Goal: Task Accomplishment & Management: Manage account settings

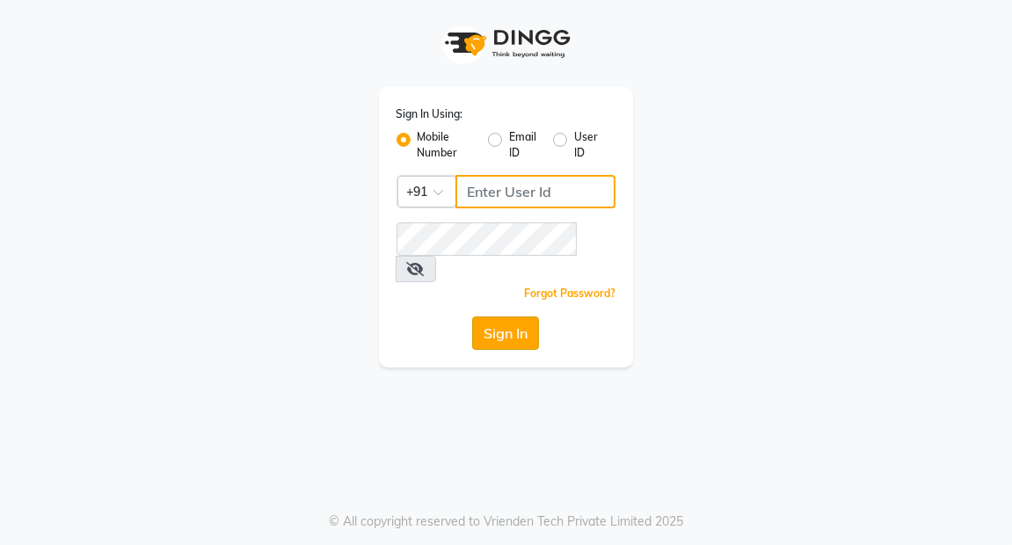
type input "7077710900"
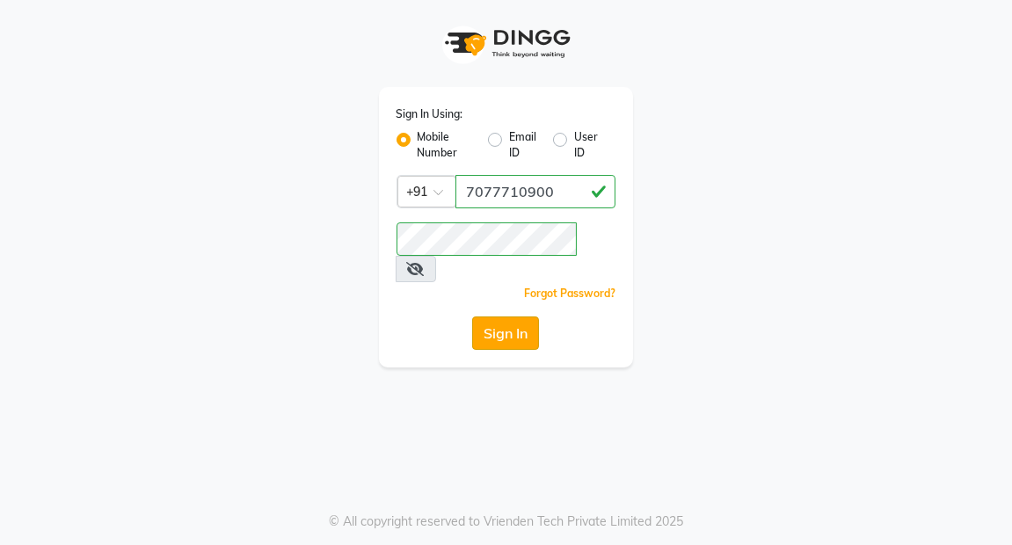
click at [504, 317] on button "Sign In" at bounding box center [505, 333] width 67 height 33
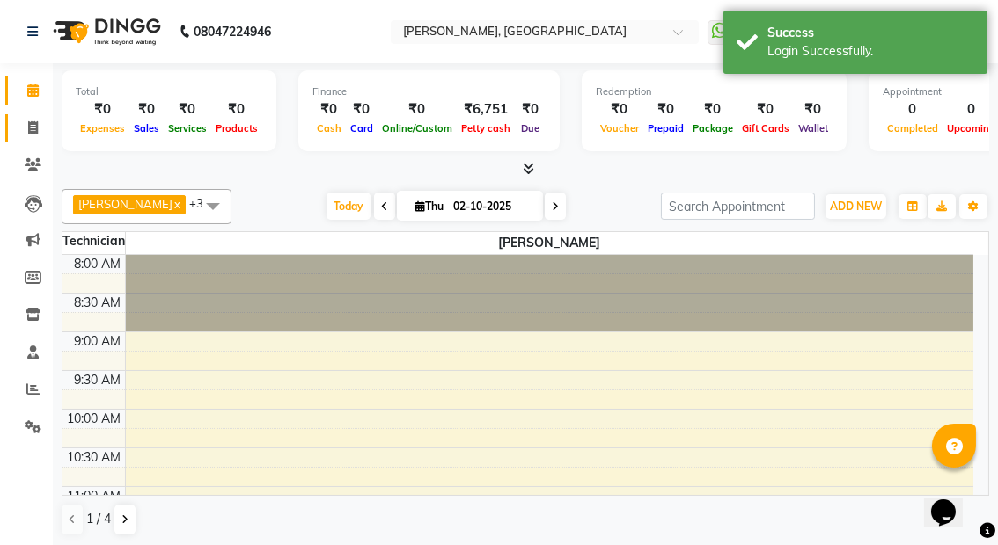
click at [33, 121] on icon at bounding box center [33, 127] width 10 height 13
select select "service"
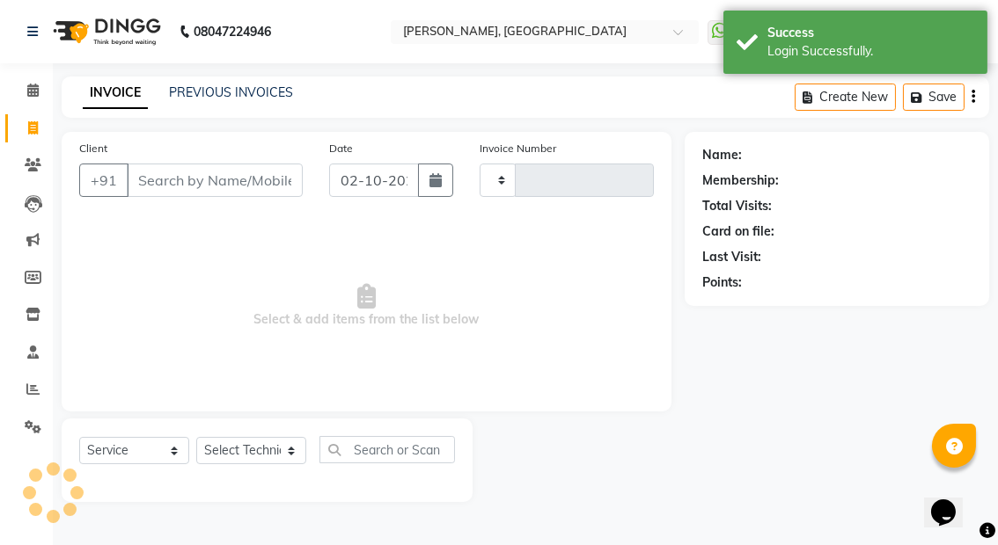
type input "0025"
select select "8974"
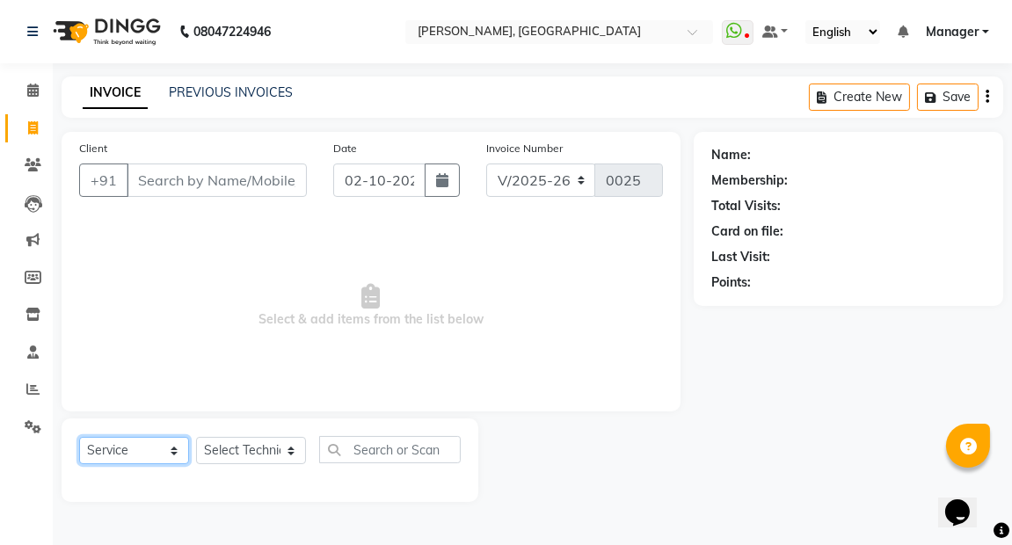
click at [176, 457] on select "Select Service Product Membership Package Voucher Prepaid Gift Card" at bounding box center [134, 450] width 110 height 27
click at [135, 457] on select "Select Service Product Membership Package Voucher Prepaid Gift Card" at bounding box center [134, 450] width 110 height 27
click at [288, 447] on select "Select Technician [PERSON_NAME] kaptan Manager [PERSON_NAME]" at bounding box center [251, 450] width 110 height 27
click at [347, 366] on span "Select & add items from the list below" at bounding box center [371, 306] width 584 height 176
click at [409, 450] on input "text" at bounding box center [390, 449] width 142 height 27
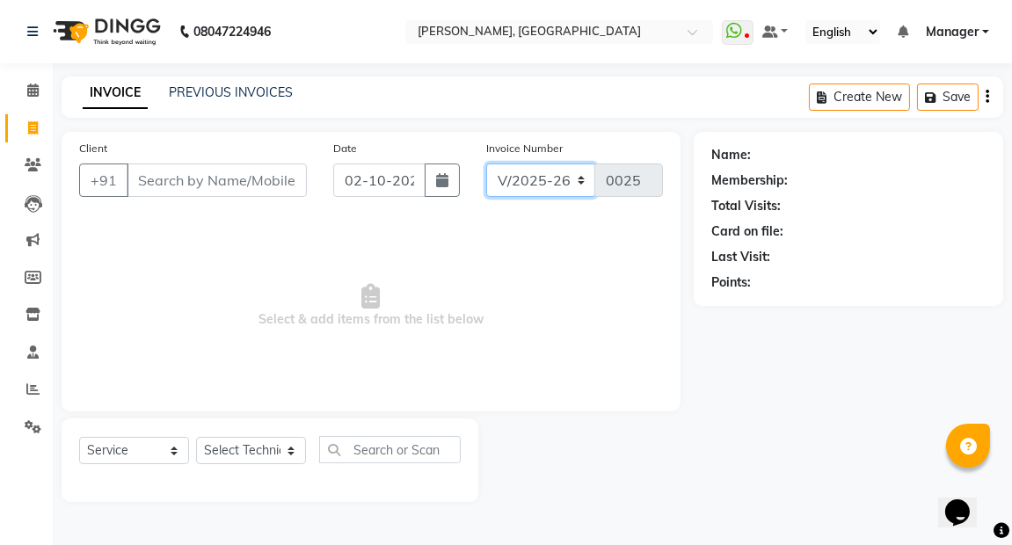
click at [581, 179] on select "V/2025 V/2025-26" at bounding box center [541, 180] width 110 height 33
click at [881, 91] on button "Create New" at bounding box center [859, 97] width 101 height 27
select select "service"
type input "0025"
select select "8974"
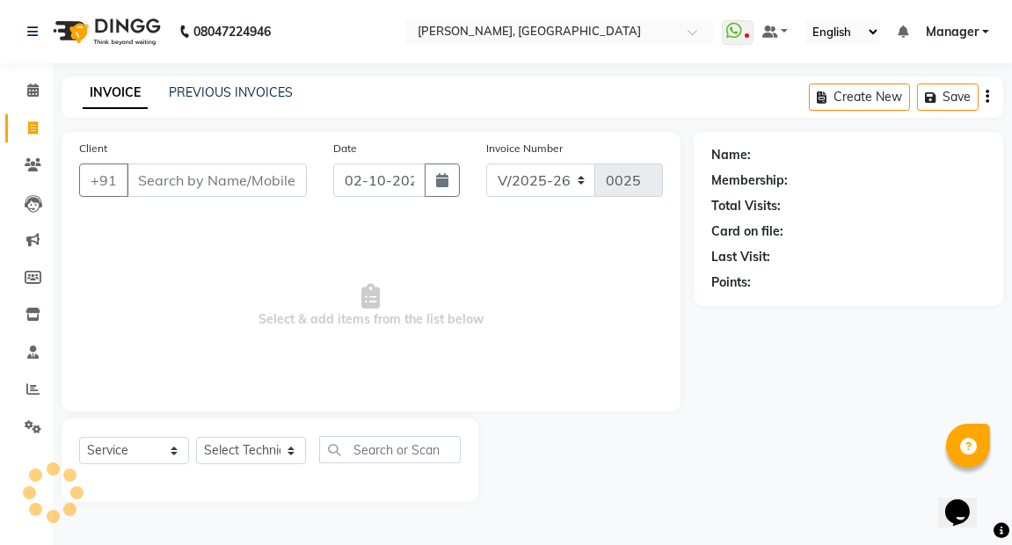
click at [340, 320] on span "Select & add items from the list below" at bounding box center [371, 306] width 584 height 176
click at [171, 447] on select "Select Service Product Membership Package Voucher Prepaid Gift Card" at bounding box center [134, 450] width 110 height 27
click at [79, 437] on select "Select Service Product Membership Package Voucher Prepaid Gift Card" at bounding box center [134, 450] width 110 height 27
click at [35, 159] on icon at bounding box center [33, 164] width 17 height 13
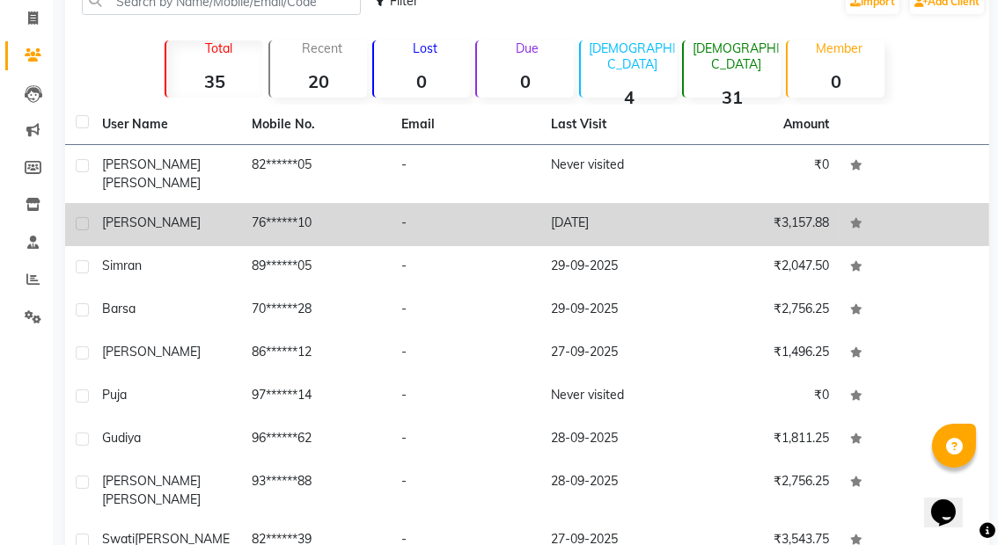
scroll to position [216, 0]
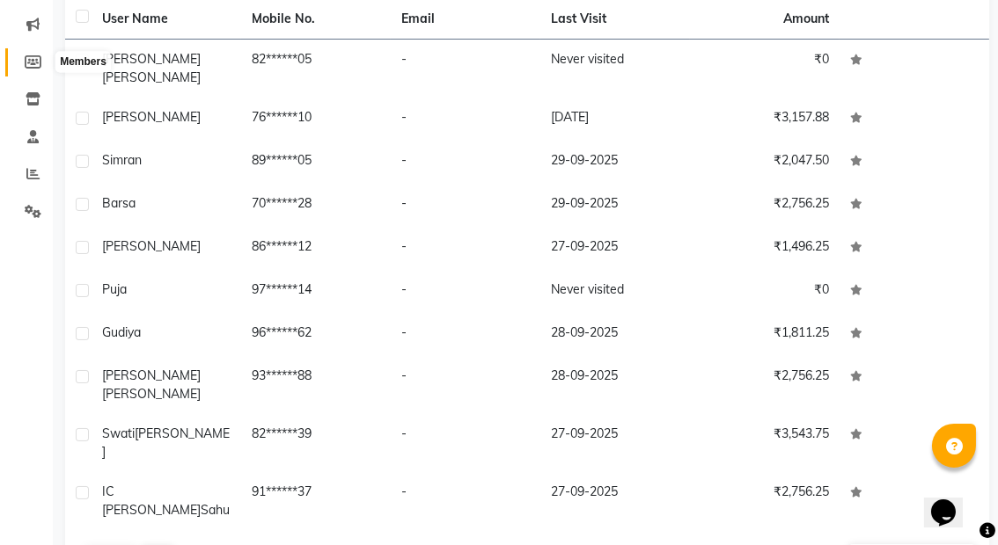
click at [25, 71] on span at bounding box center [33, 63] width 31 height 20
select select
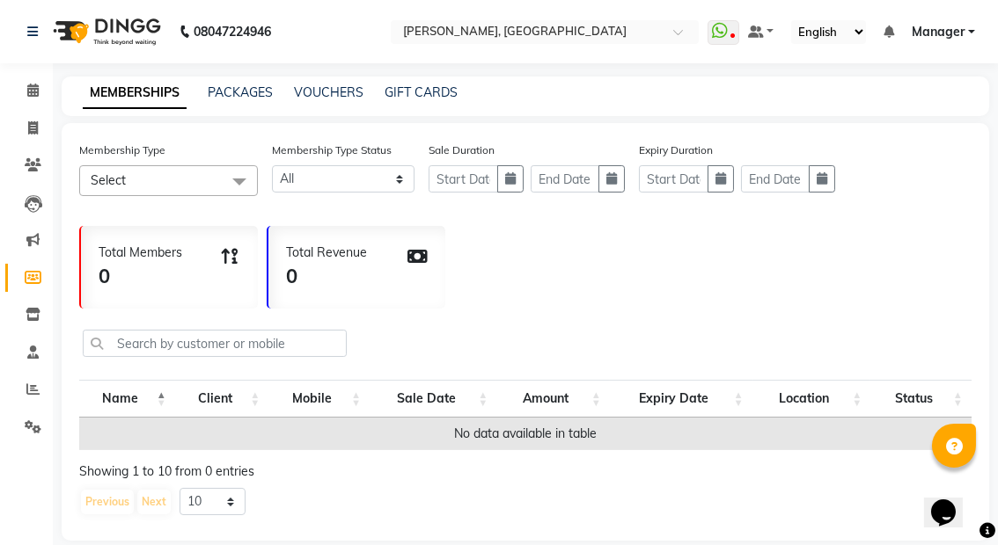
scroll to position [21, 0]
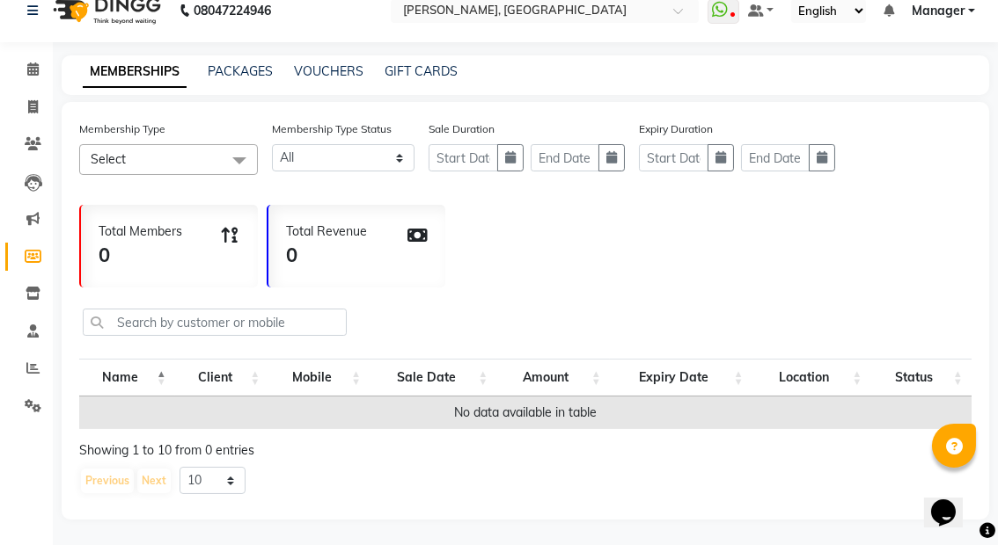
click at [36, 196] on li "Leads" at bounding box center [26, 183] width 53 height 38
click at [27, 182] on icon at bounding box center [34, 183] width 18 height 18
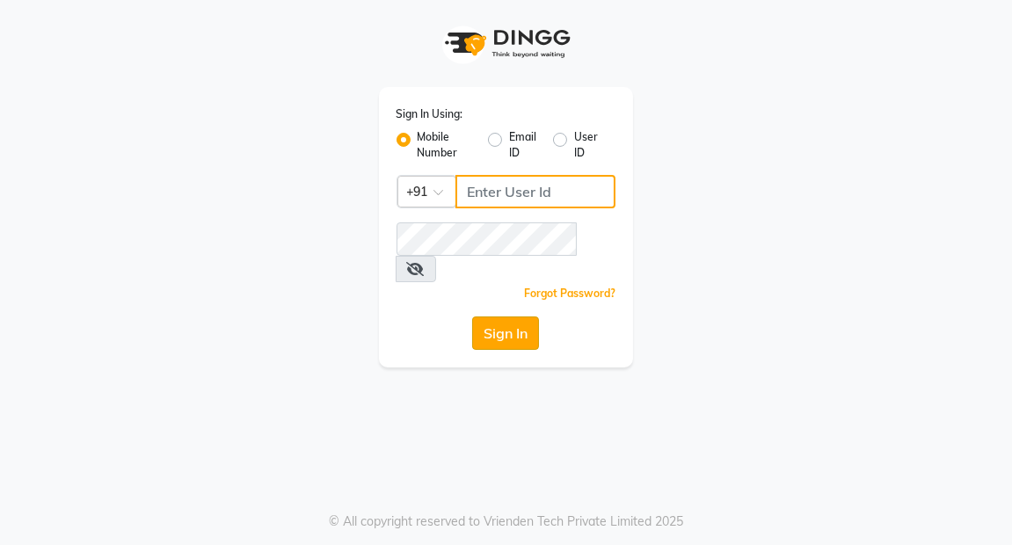
type input "7077710900"
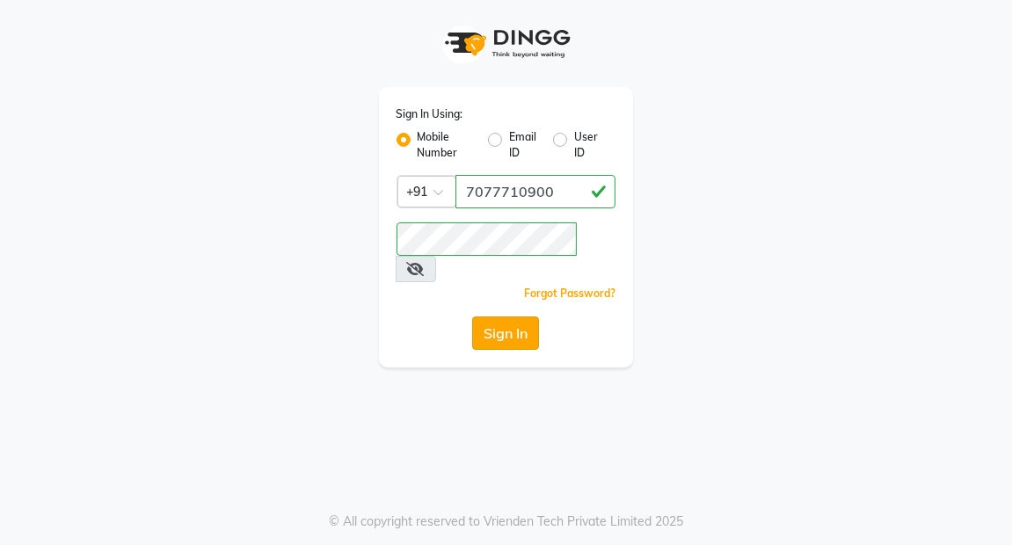
click at [505, 317] on button "Sign In" at bounding box center [505, 333] width 67 height 33
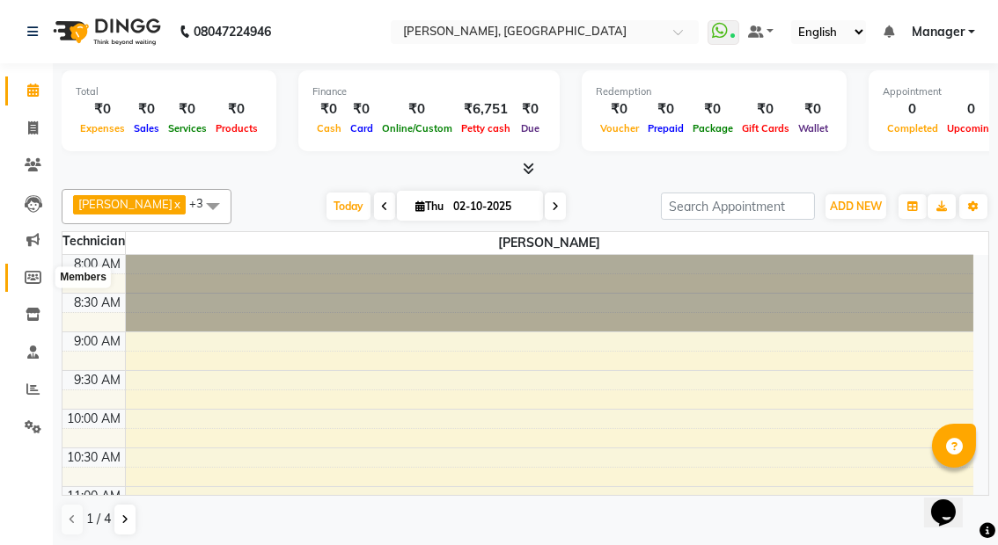
click at [36, 282] on icon at bounding box center [33, 277] width 17 height 13
select select
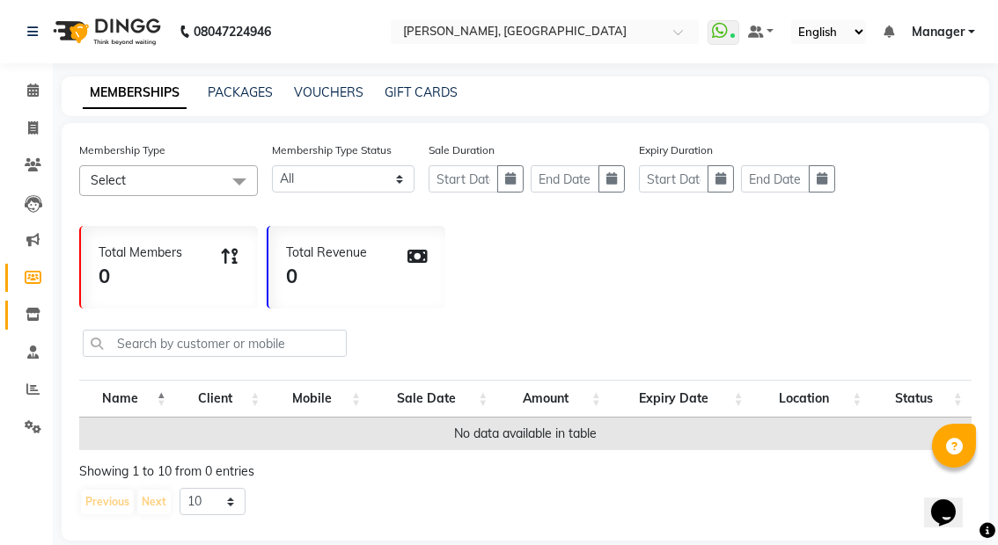
click at [31, 316] on icon at bounding box center [33, 314] width 15 height 13
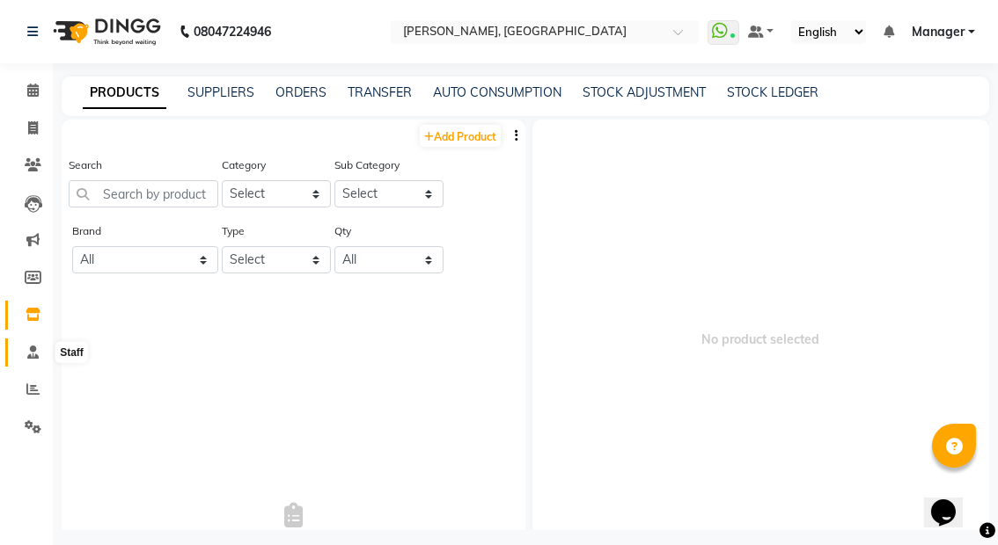
click at [29, 349] on icon at bounding box center [32, 352] width 11 height 13
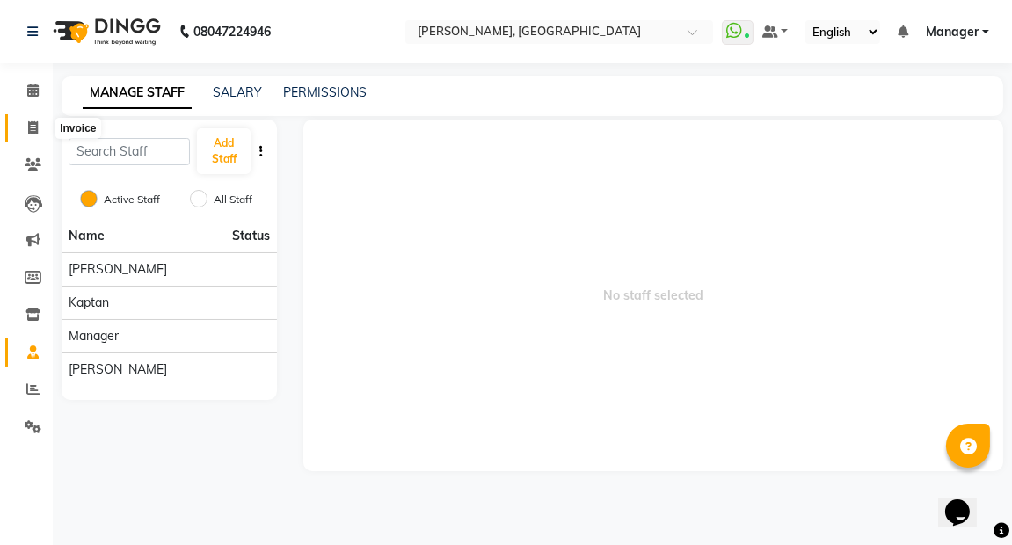
click at [33, 129] on icon at bounding box center [33, 127] width 10 height 13
select select "service"
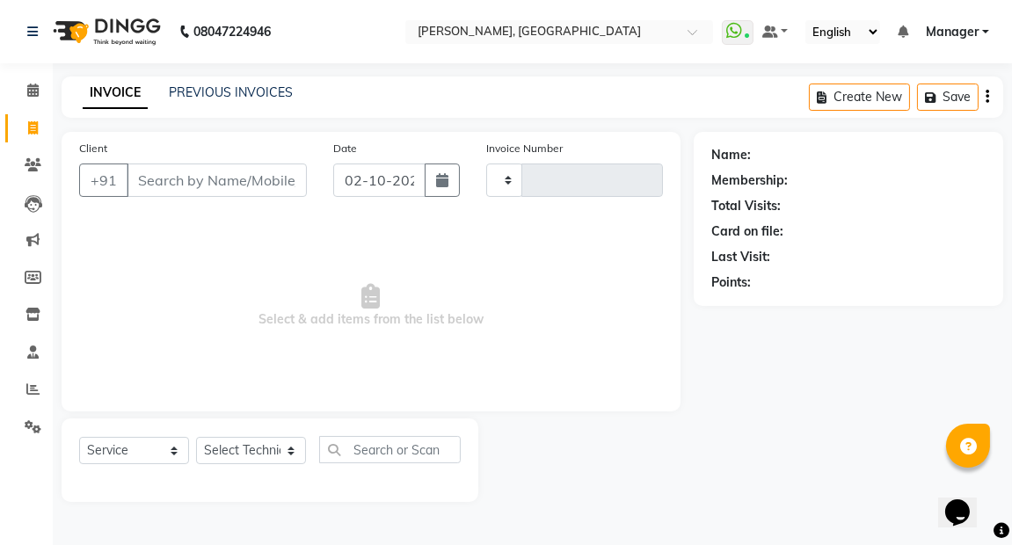
type input "0025"
select select "8974"
click at [33, 168] on icon at bounding box center [33, 164] width 17 height 13
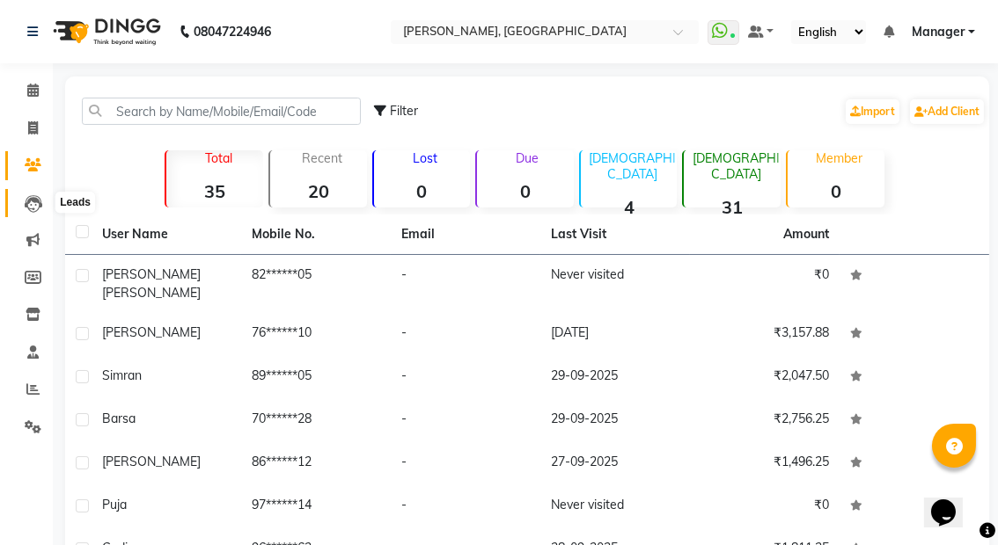
click at [33, 197] on icon at bounding box center [34, 204] width 18 height 18
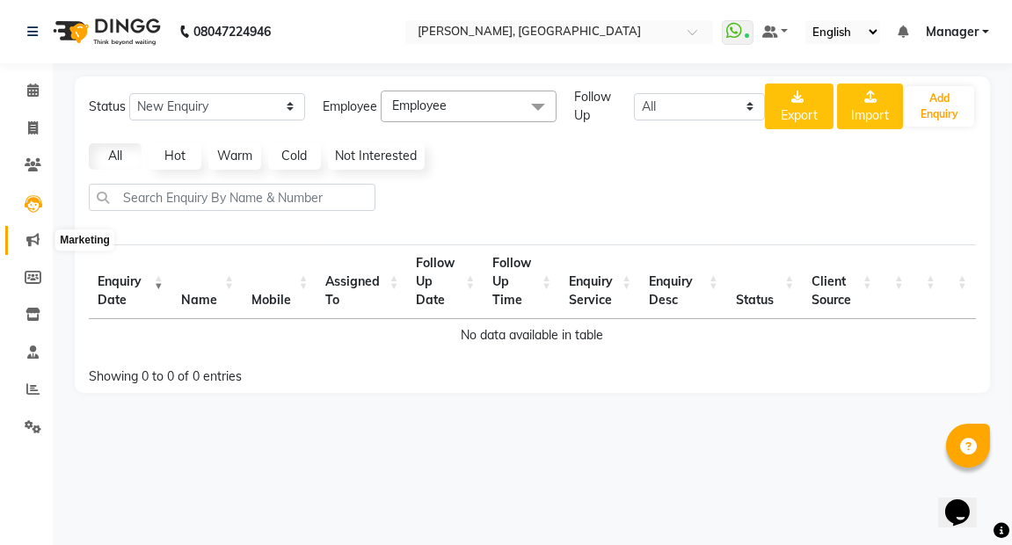
click at [34, 230] on span at bounding box center [33, 240] width 31 height 20
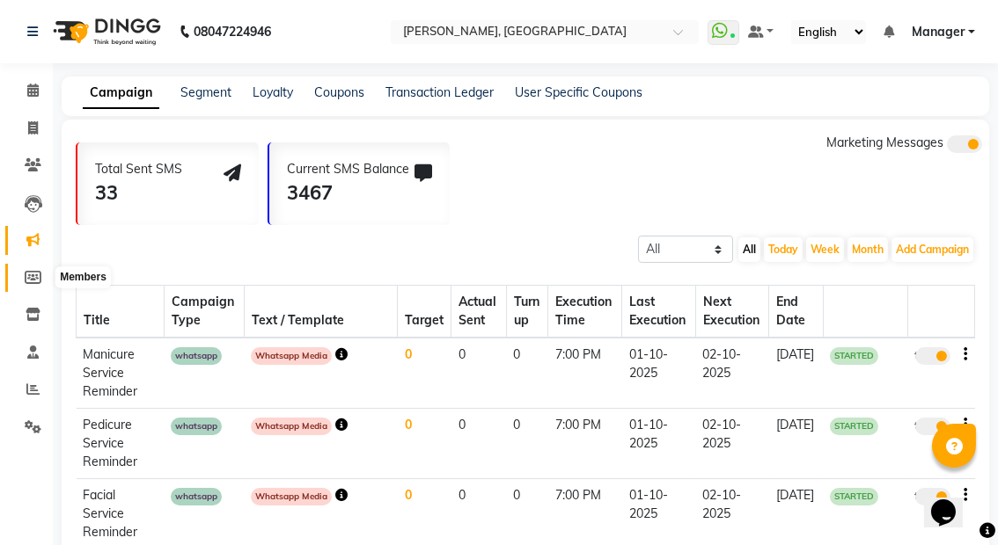
click at [33, 274] on icon at bounding box center [33, 277] width 17 height 13
select select
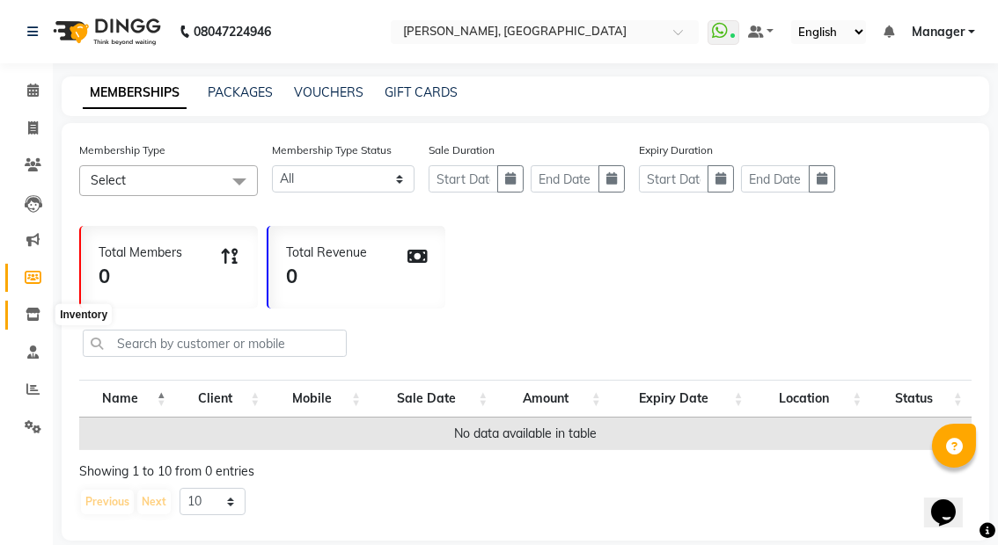
click at [27, 308] on icon at bounding box center [33, 314] width 15 height 13
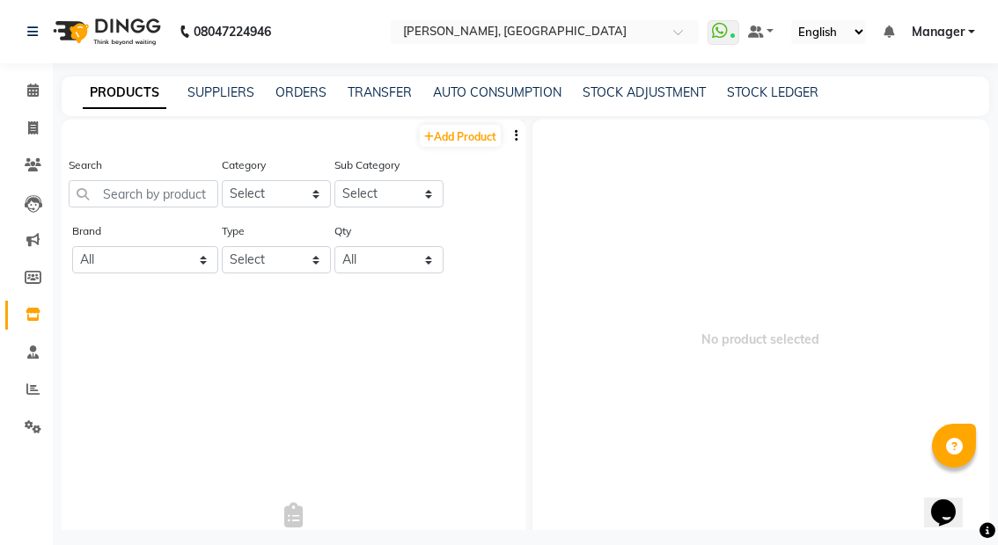
scroll to position [11, 0]
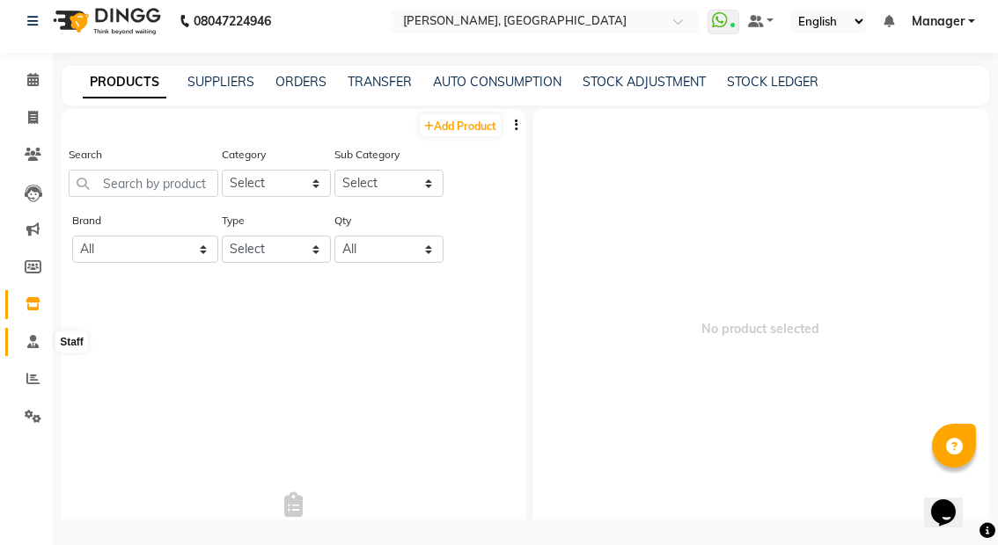
click at [33, 344] on icon at bounding box center [32, 341] width 11 height 13
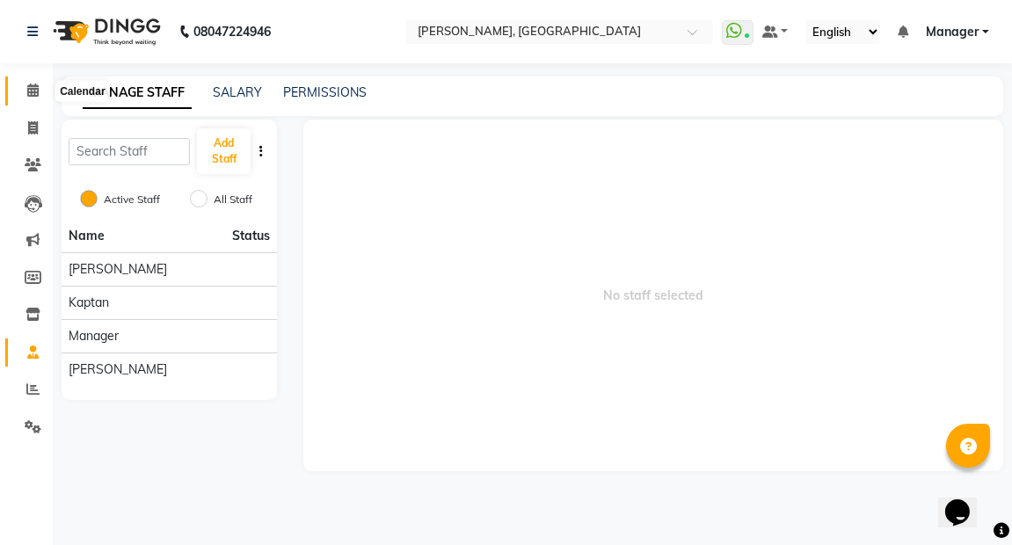
click at [33, 91] on icon at bounding box center [32, 90] width 11 height 13
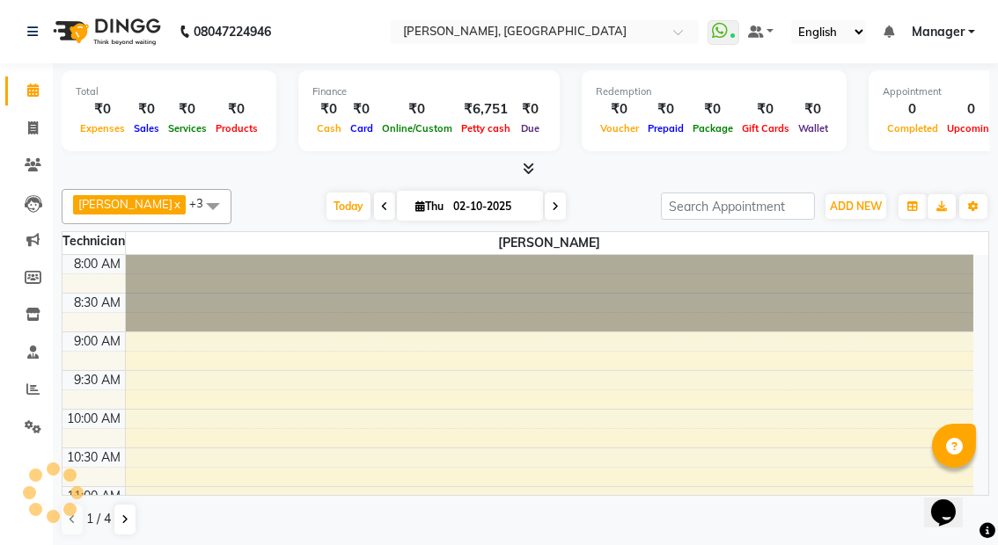
scroll to position [230, 0]
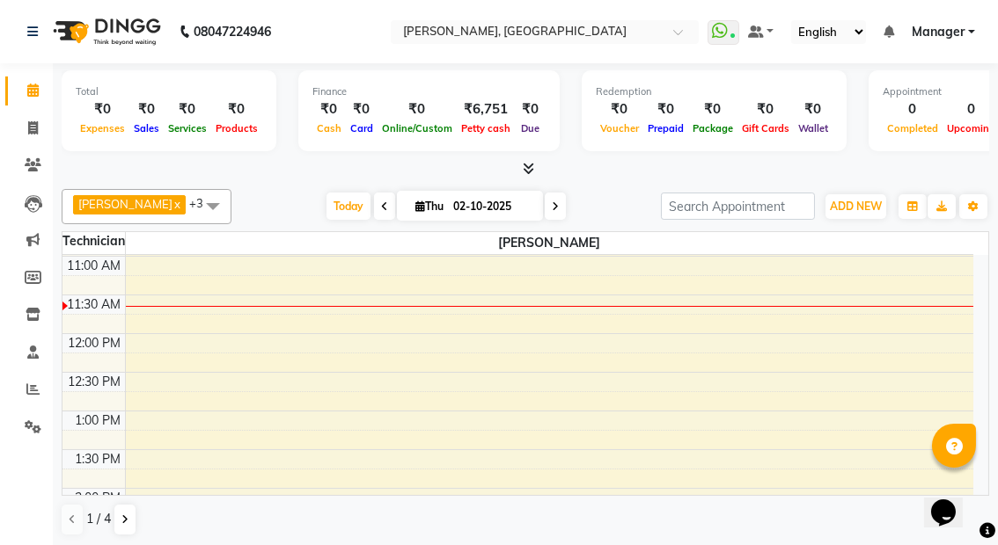
click at [80, 340] on div "12:00 PM" at bounding box center [95, 343] width 60 height 18
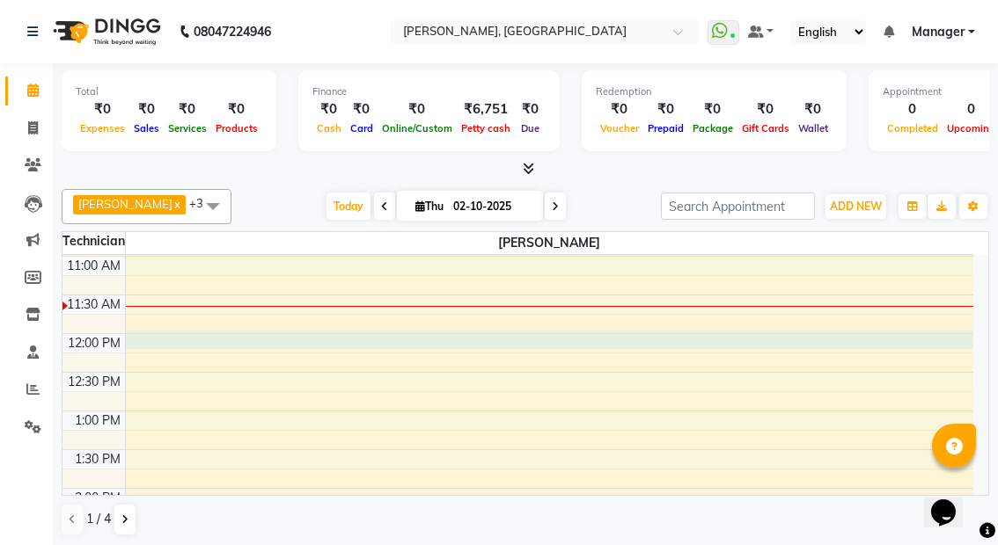
click at [178, 338] on div "8:00 AM 8:30 AM 9:00 AM 9:30 AM 10:00 AM 10:30 AM 11:00 AM 11:30 AM 12:00 PM 12…" at bounding box center [517, 527] width 910 height 1005
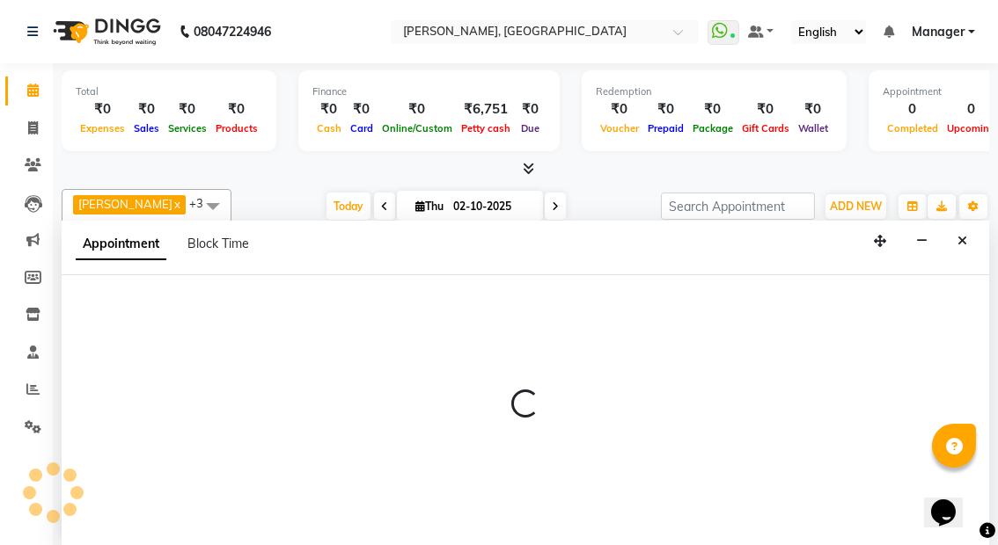
scroll to position [0, 0]
select select "91021"
select select "720"
select select "tentative"
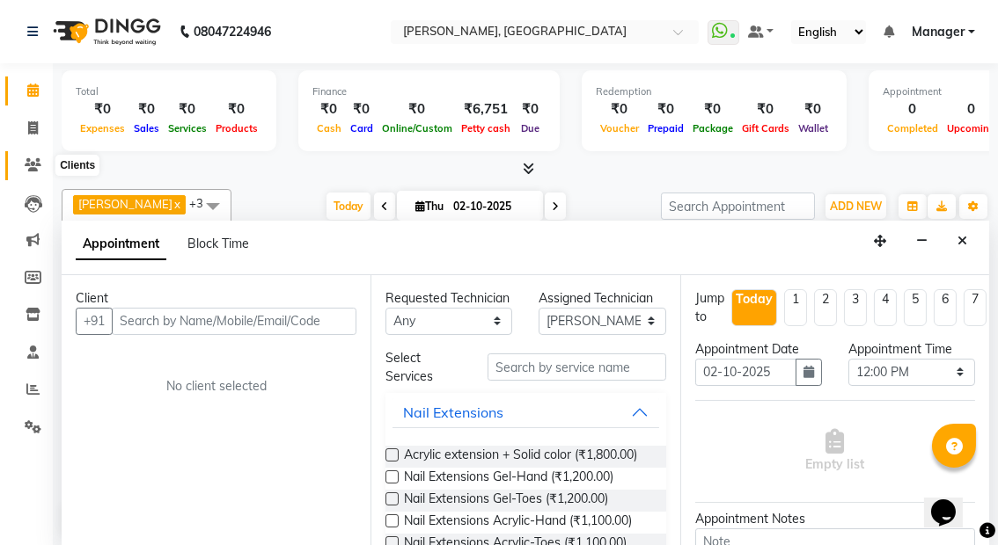
click at [29, 159] on icon at bounding box center [33, 164] width 17 height 13
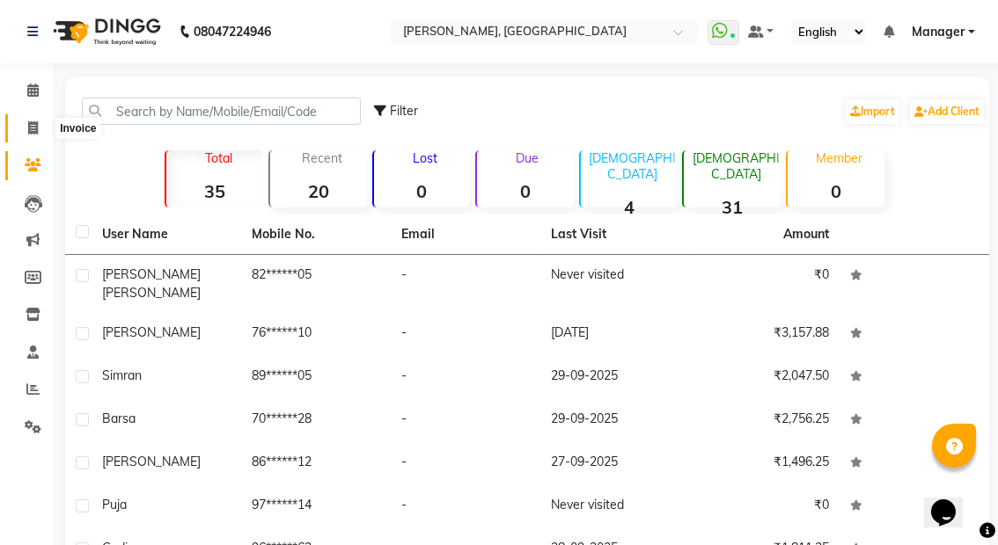
click at [32, 135] on span at bounding box center [33, 129] width 31 height 20
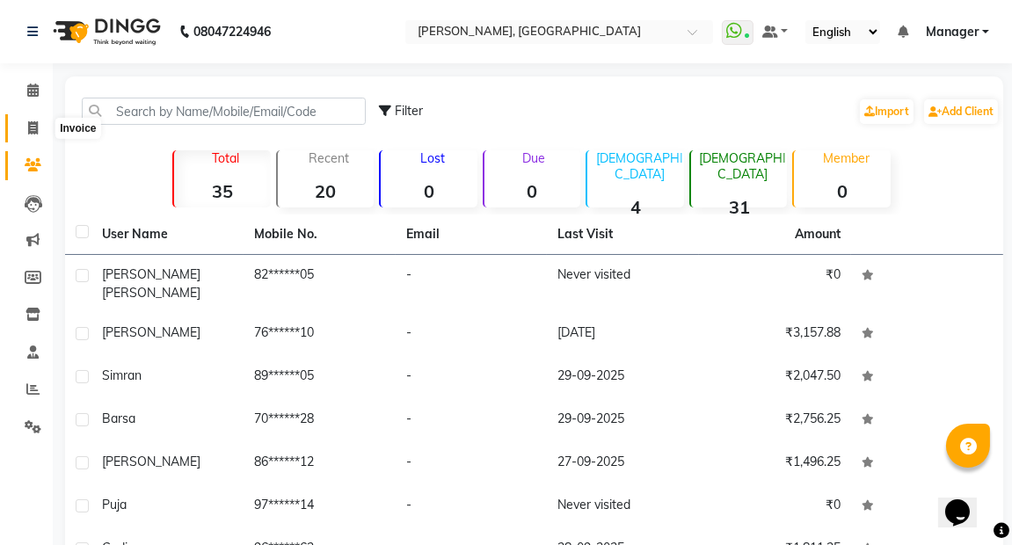
select select "8974"
select select "service"
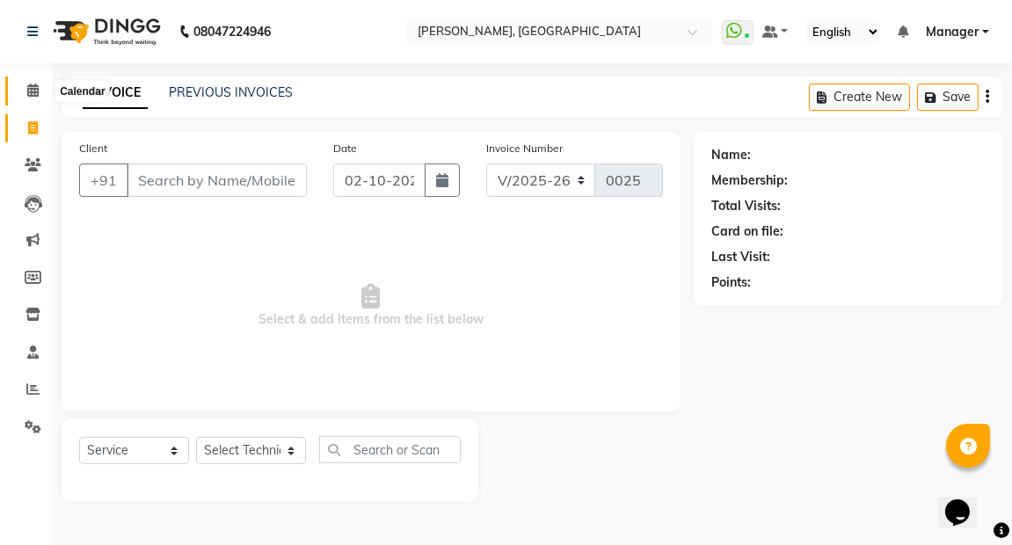
click at [33, 86] on icon at bounding box center [32, 90] width 11 height 13
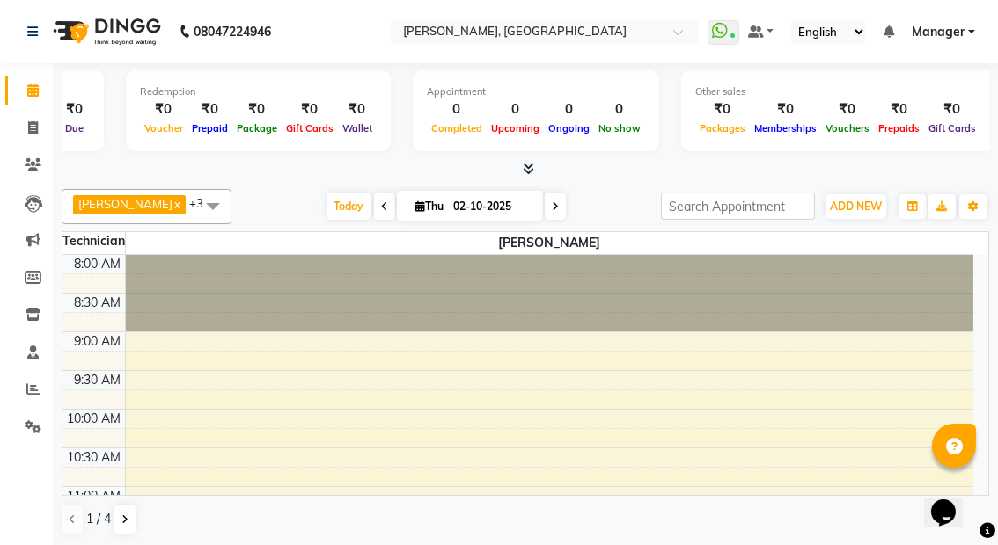
scroll to position [0, 456]
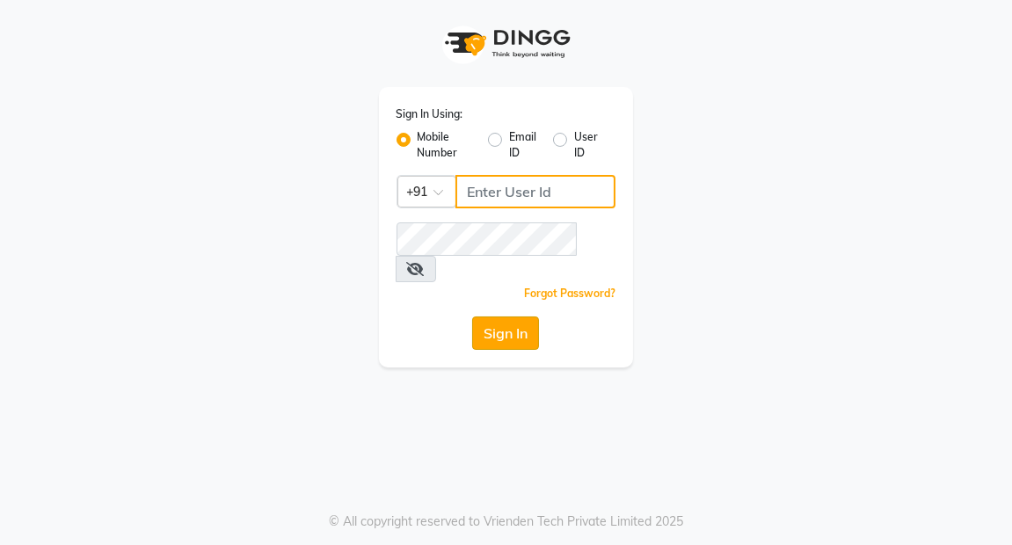
type input "7077710900"
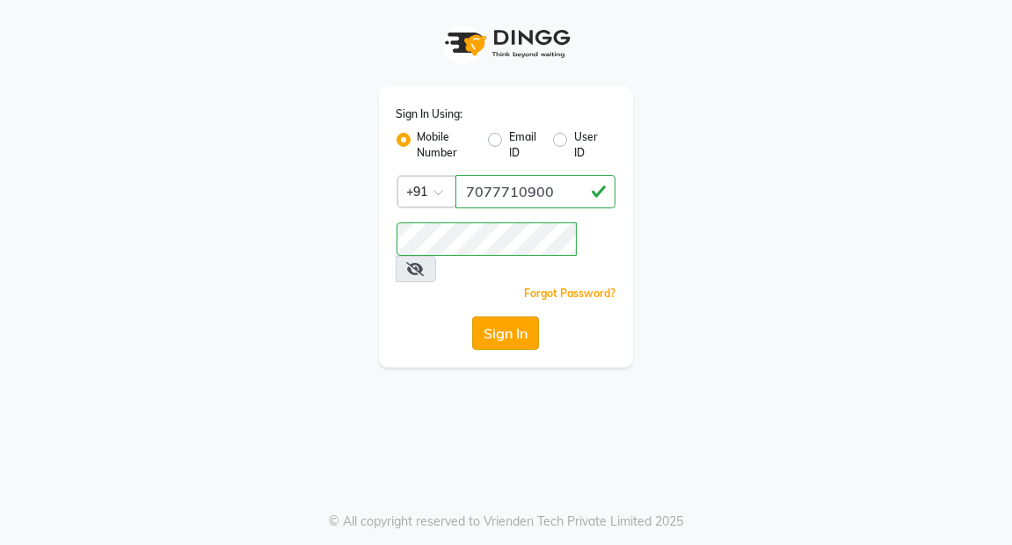
click at [502, 317] on button "Sign In" at bounding box center [505, 333] width 67 height 33
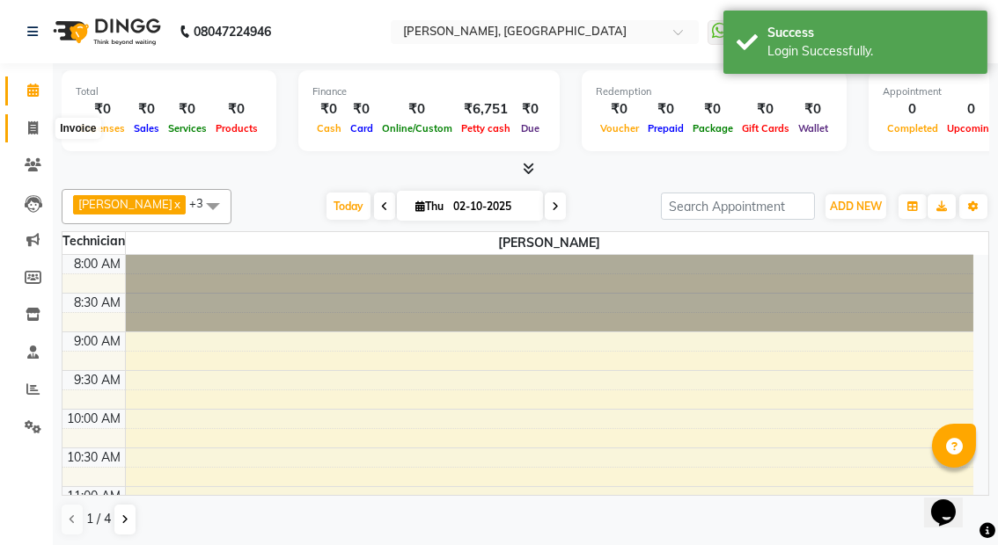
click at [36, 132] on icon at bounding box center [33, 127] width 10 height 13
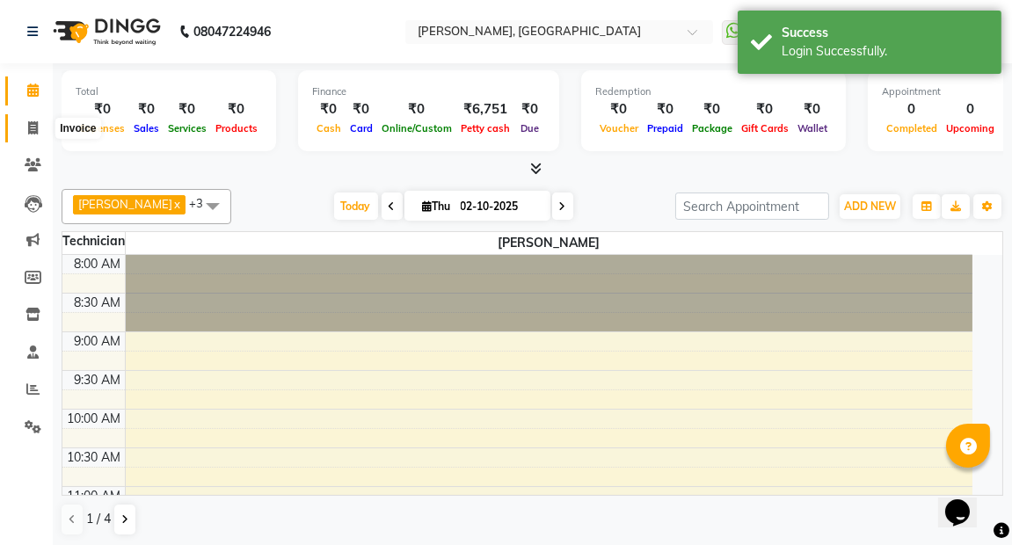
select select "service"
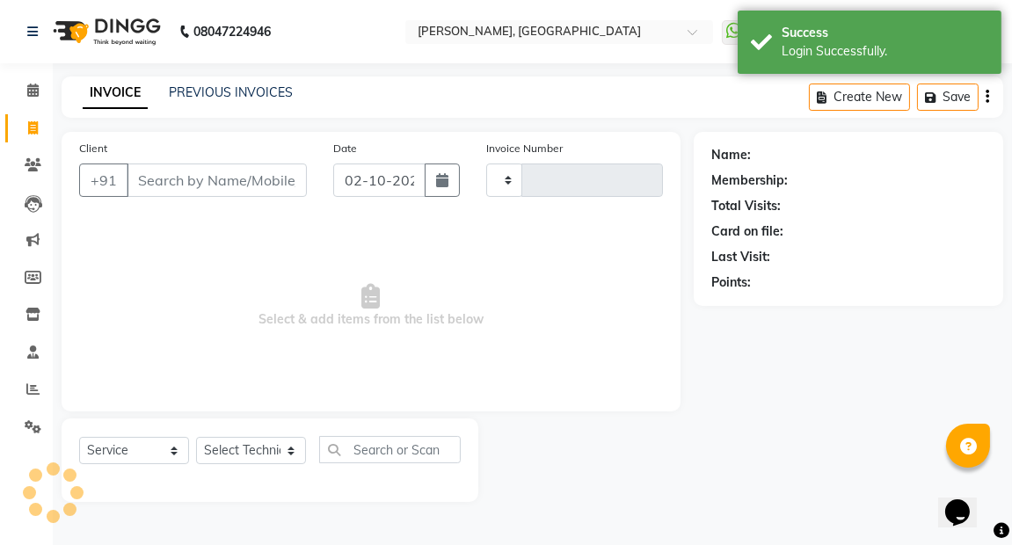
type input "0025"
select select "8974"
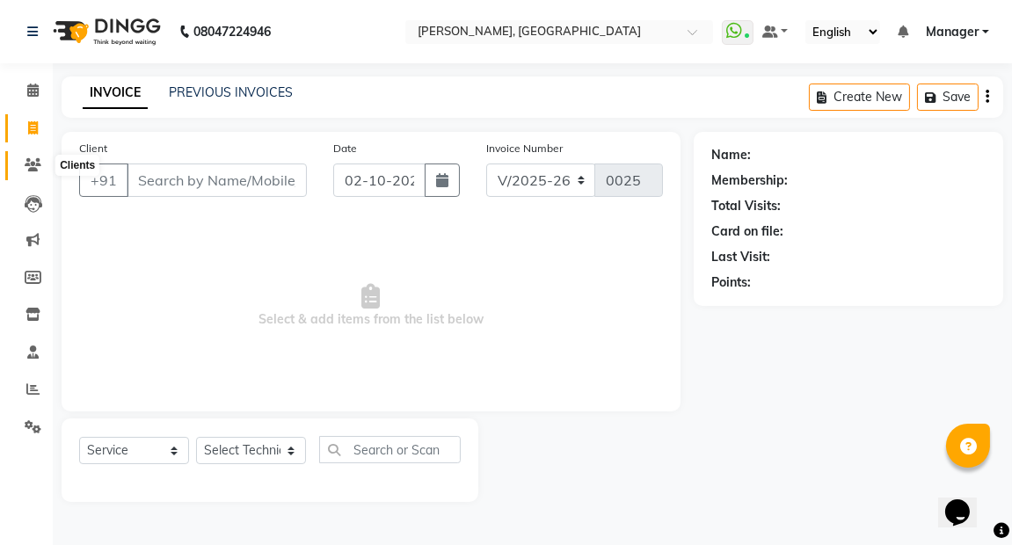
click at [30, 168] on icon at bounding box center [33, 164] width 17 height 13
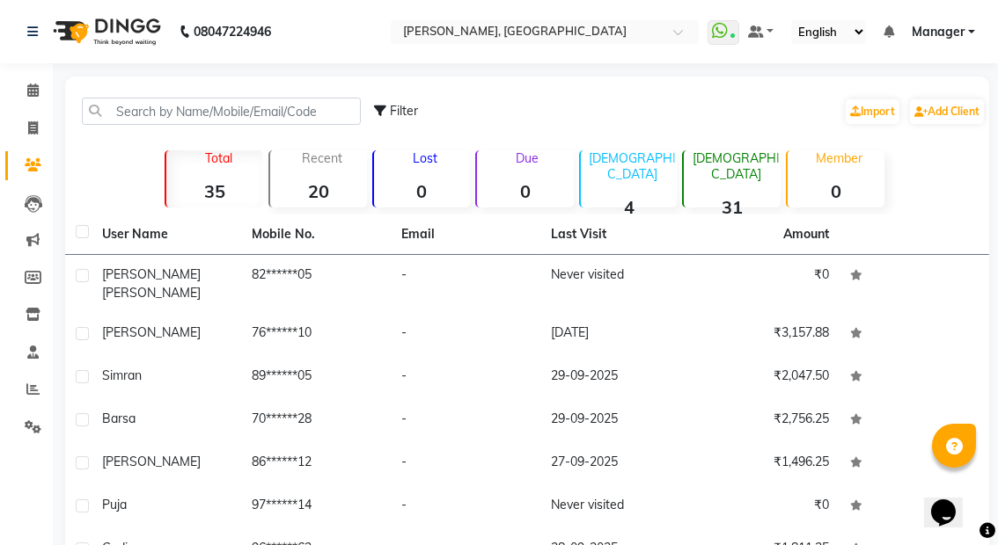
click at [88, 232] on label at bounding box center [82, 231] width 13 height 13
click at [87, 232] on input "checkbox" at bounding box center [81, 232] width 11 height 11
checkbox input "true"
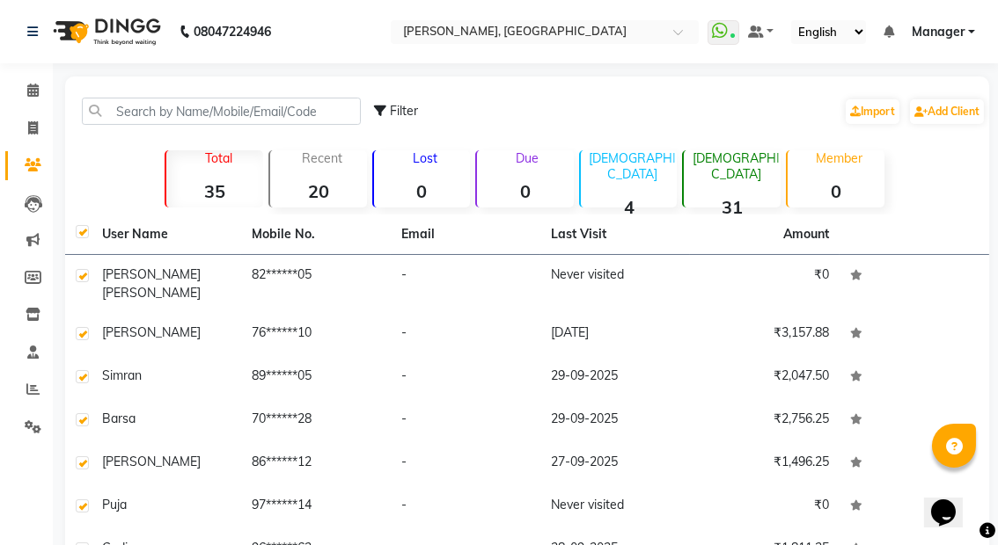
checkbox input "true"
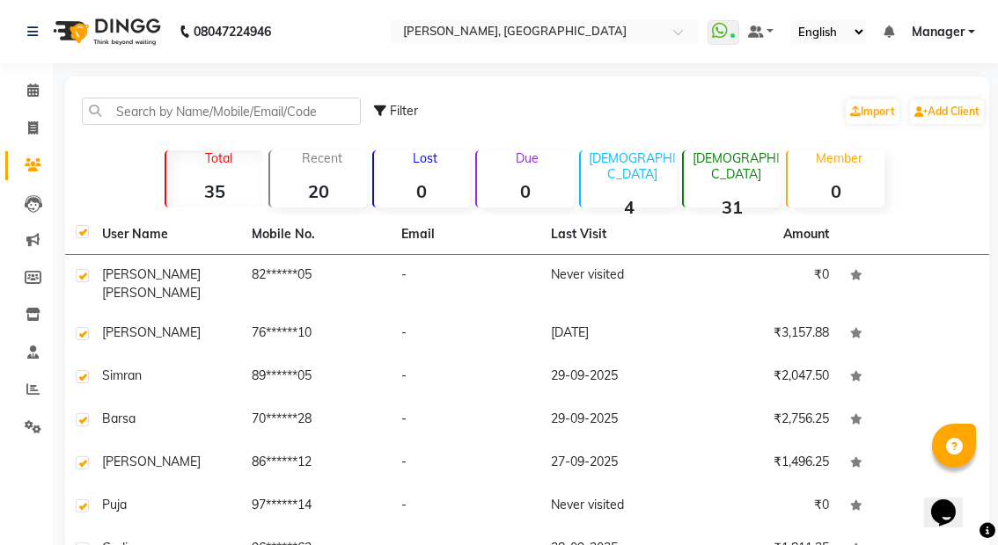
checkbox input "true"
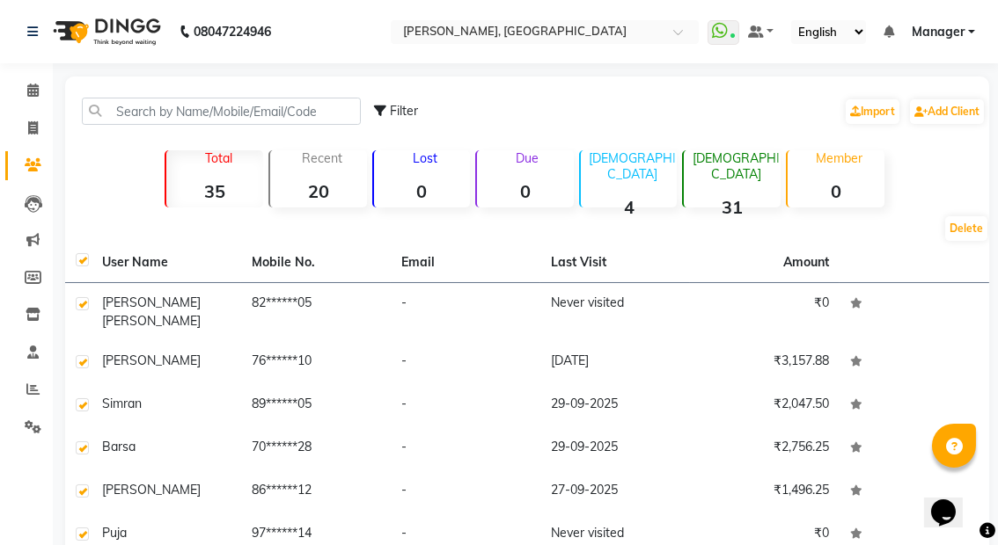
click at [77, 258] on label at bounding box center [82, 259] width 13 height 13
click at [77, 258] on input "checkbox" at bounding box center [81, 260] width 11 height 11
checkbox input "false"
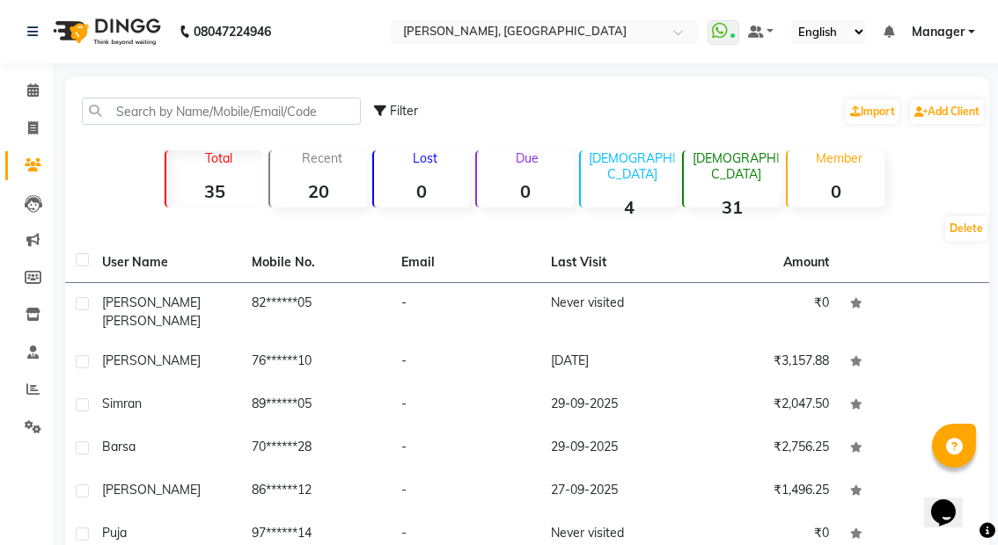
checkbox input "false"
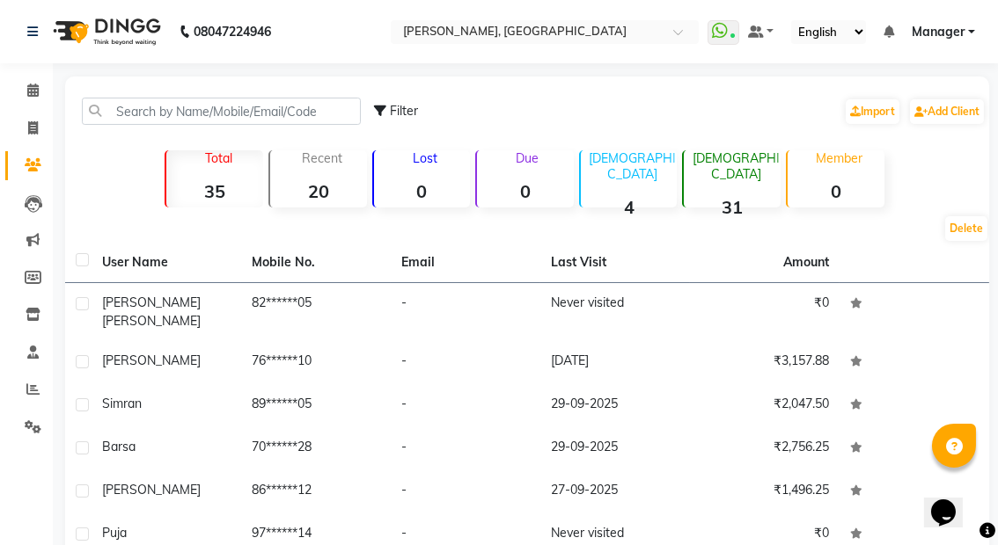
checkbox input "false"
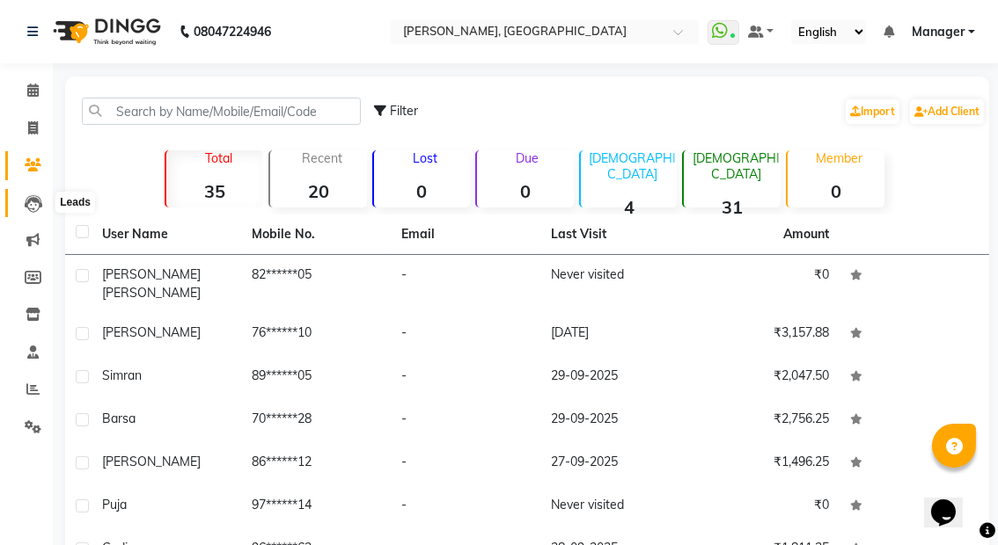
click at [25, 197] on icon at bounding box center [34, 204] width 18 height 18
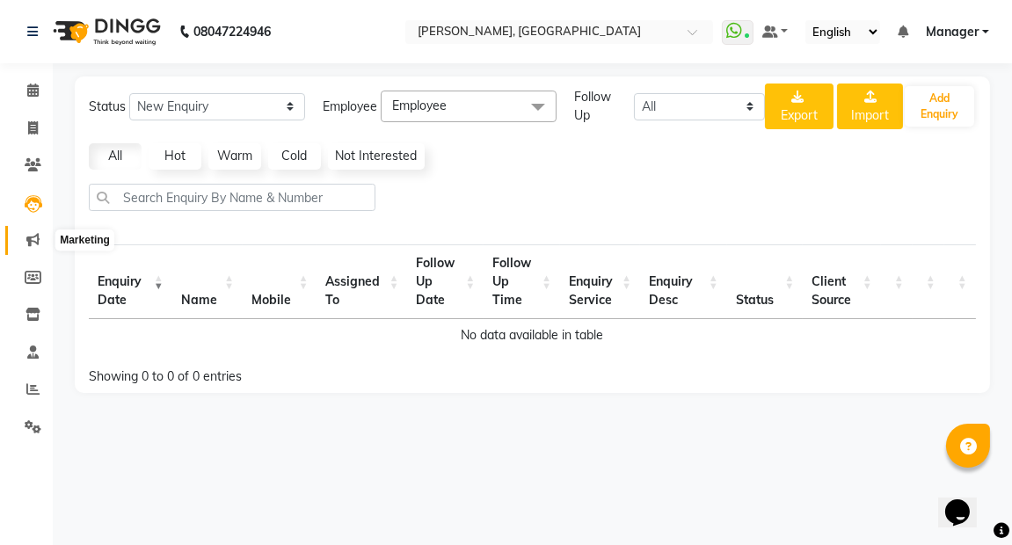
click at [30, 238] on icon at bounding box center [32, 239] width 13 height 13
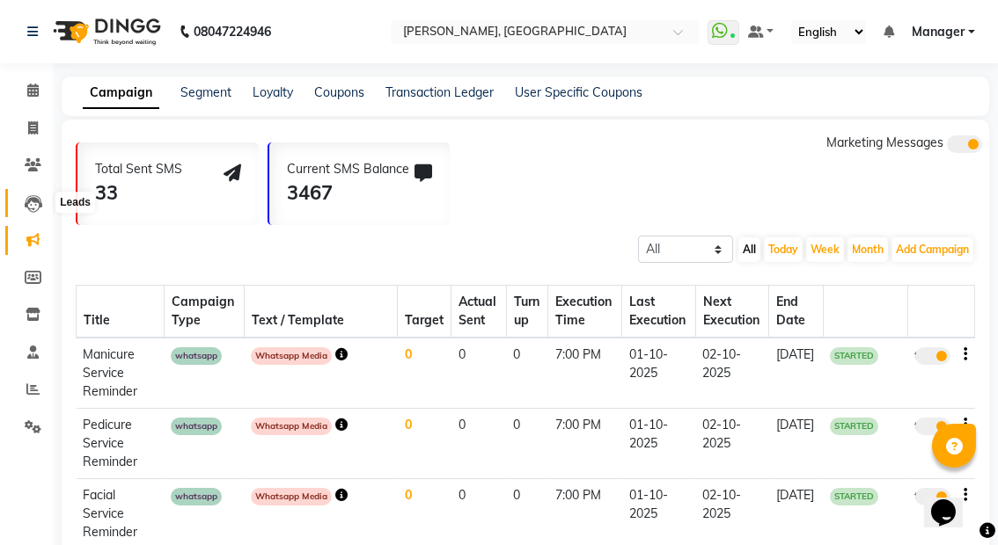
click at [23, 204] on span at bounding box center [33, 204] width 31 height 20
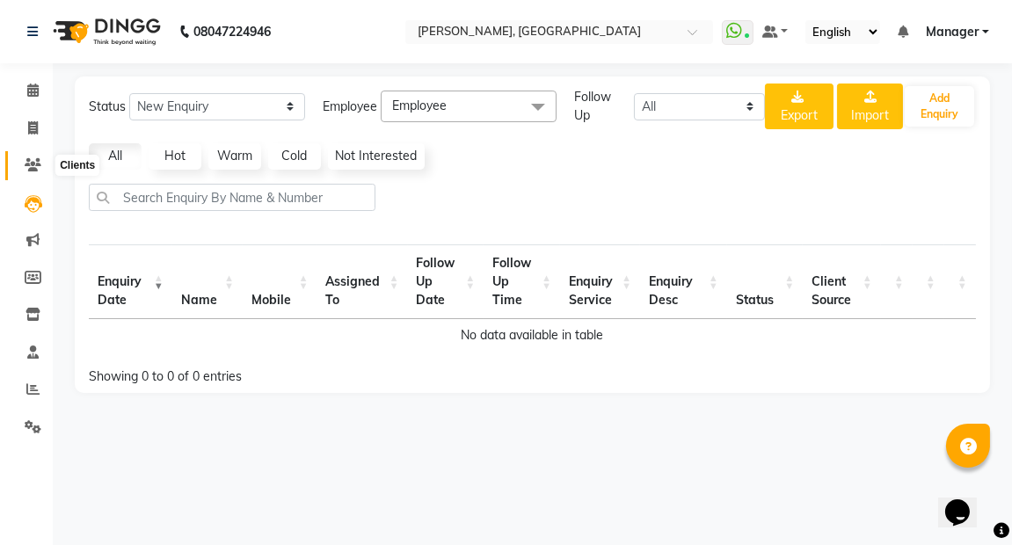
click at [37, 160] on icon at bounding box center [33, 164] width 17 height 13
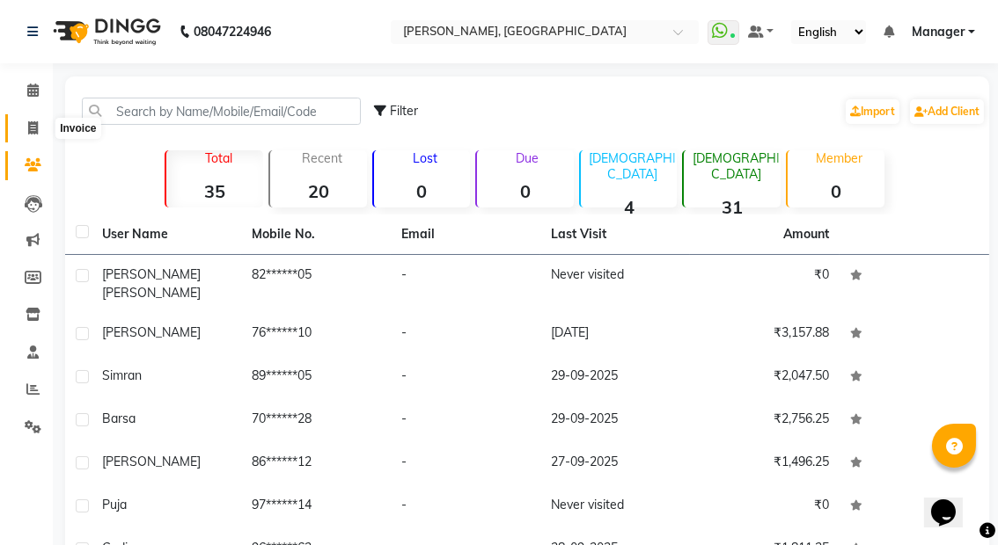
click at [32, 129] on icon at bounding box center [33, 127] width 10 height 13
select select "service"
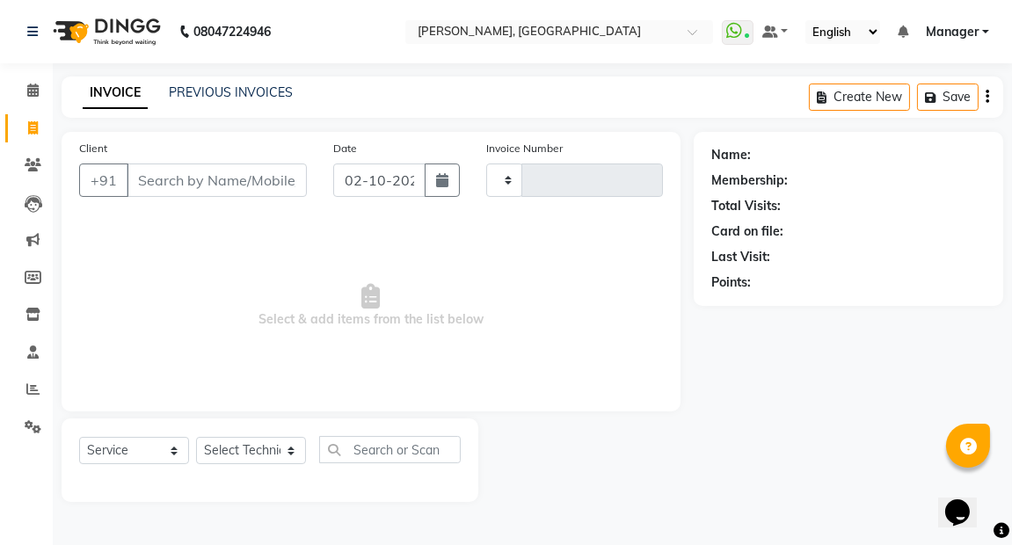
type input "0025"
select select "8974"
click at [32, 91] on icon at bounding box center [32, 90] width 11 height 13
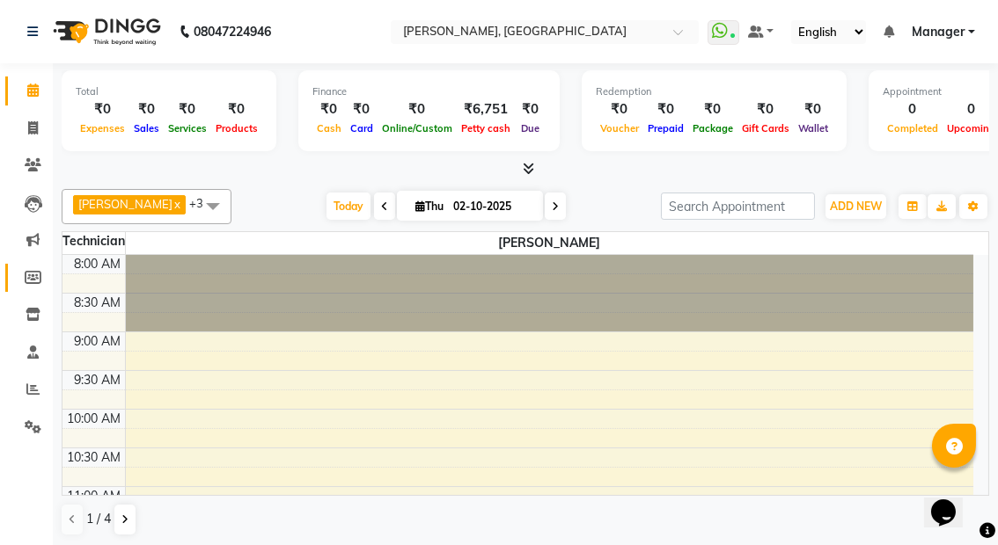
click at [26, 265] on link "Members" at bounding box center [26, 278] width 42 height 29
select select
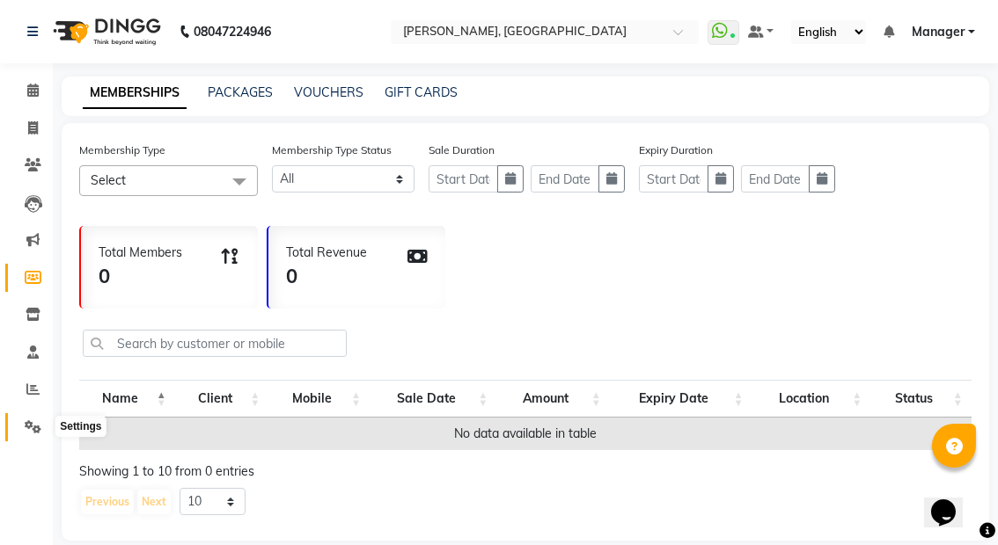
click at [26, 426] on icon at bounding box center [33, 426] width 17 height 13
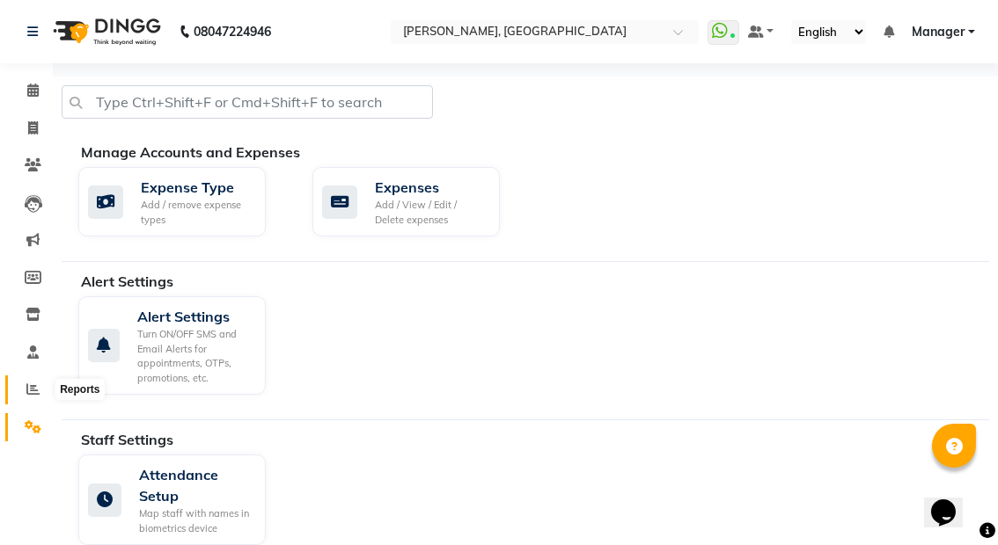
click at [40, 383] on span at bounding box center [33, 390] width 31 height 20
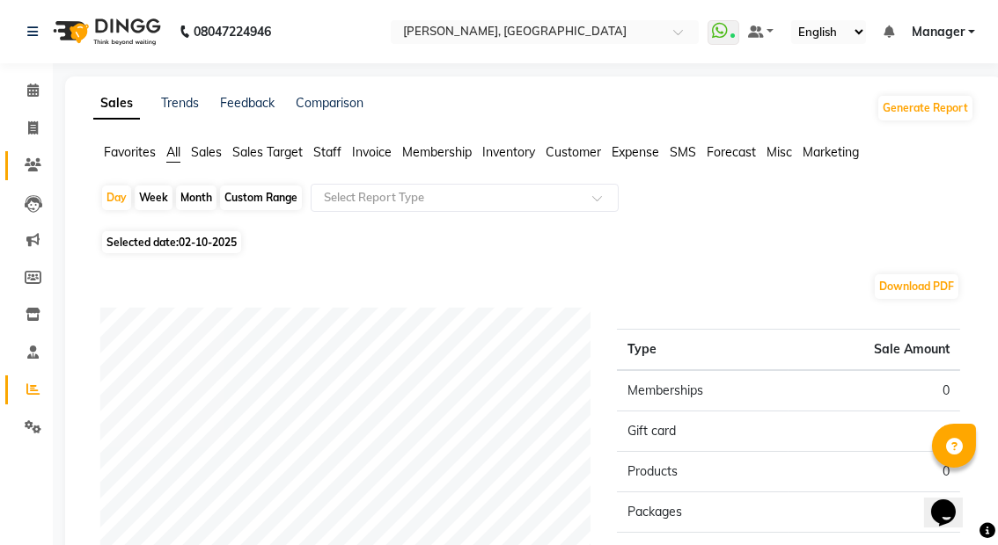
click at [37, 154] on link "Clients" at bounding box center [26, 165] width 42 height 29
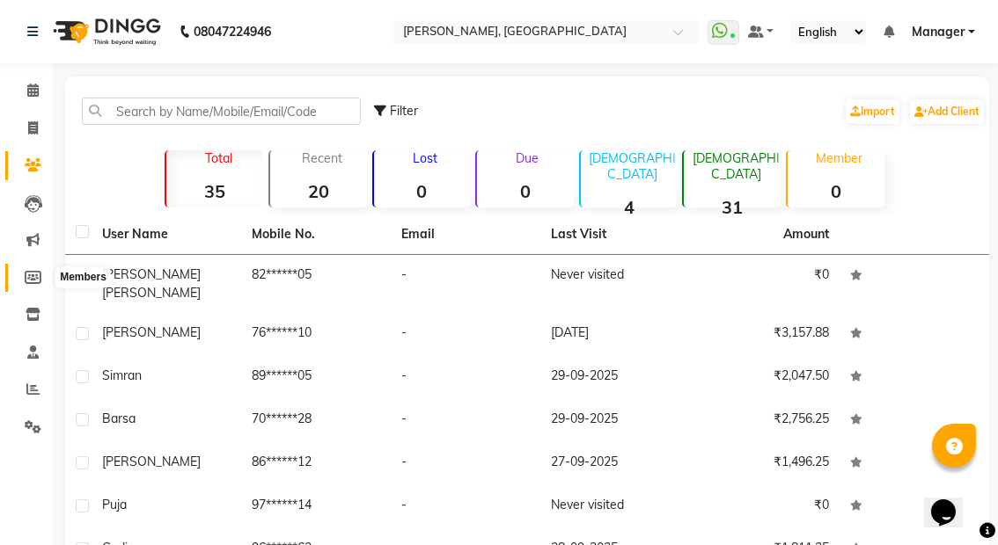
click at [33, 276] on icon at bounding box center [33, 277] width 17 height 13
select select
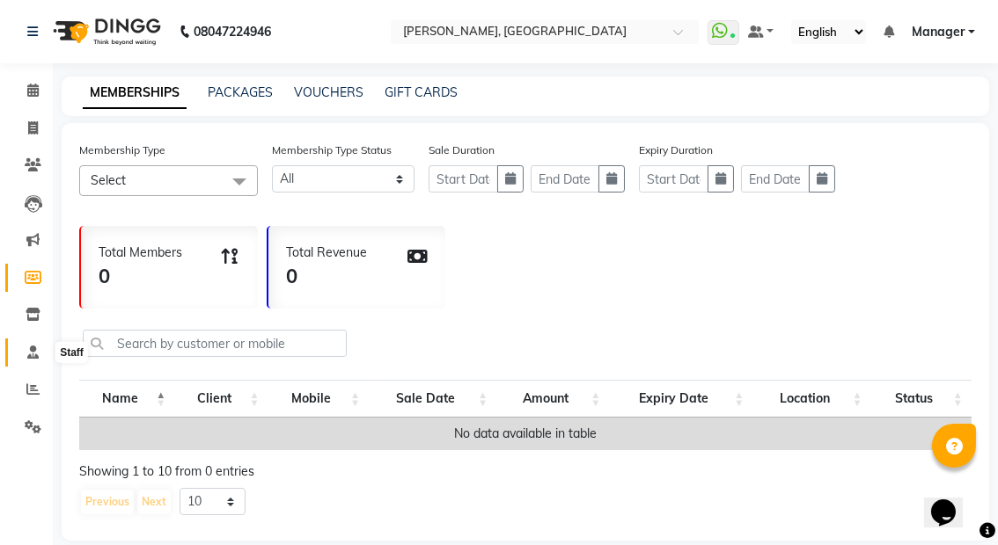
click at [37, 347] on icon at bounding box center [32, 352] width 11 height 13
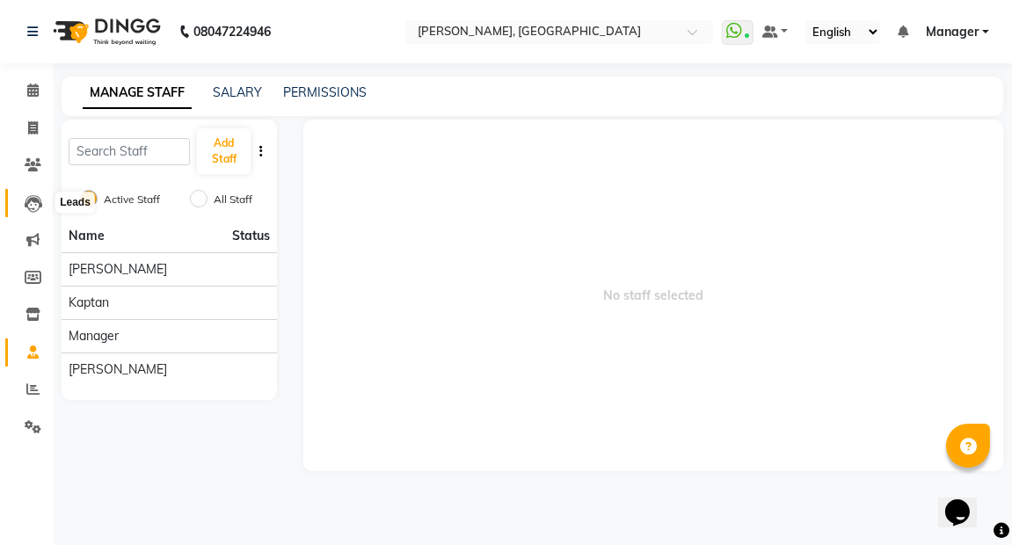
click at [33, 209] on icon at bounding box center [34, 204] width 18 height 18
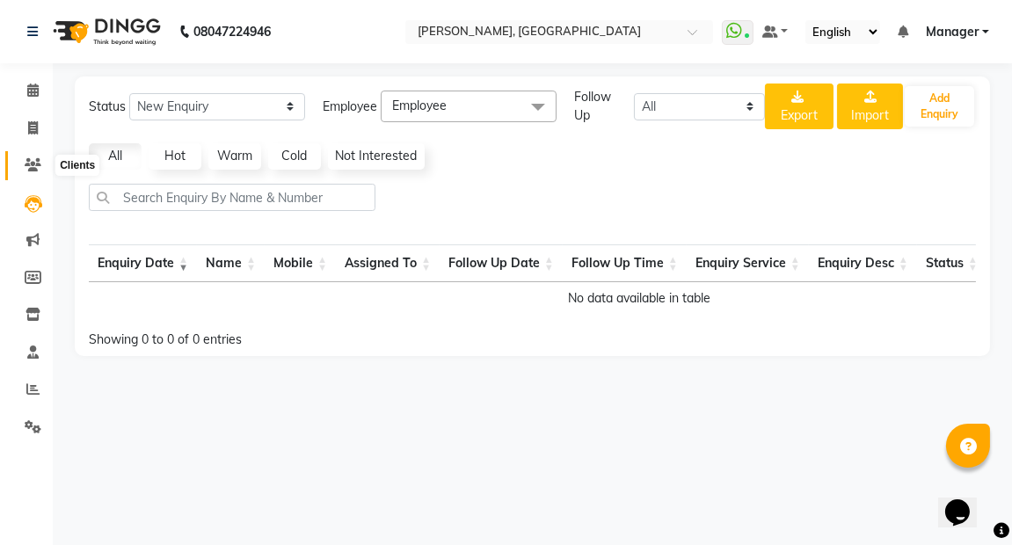
click at [27, 157] on span at bounding box center [33, 166] width 31 height 20
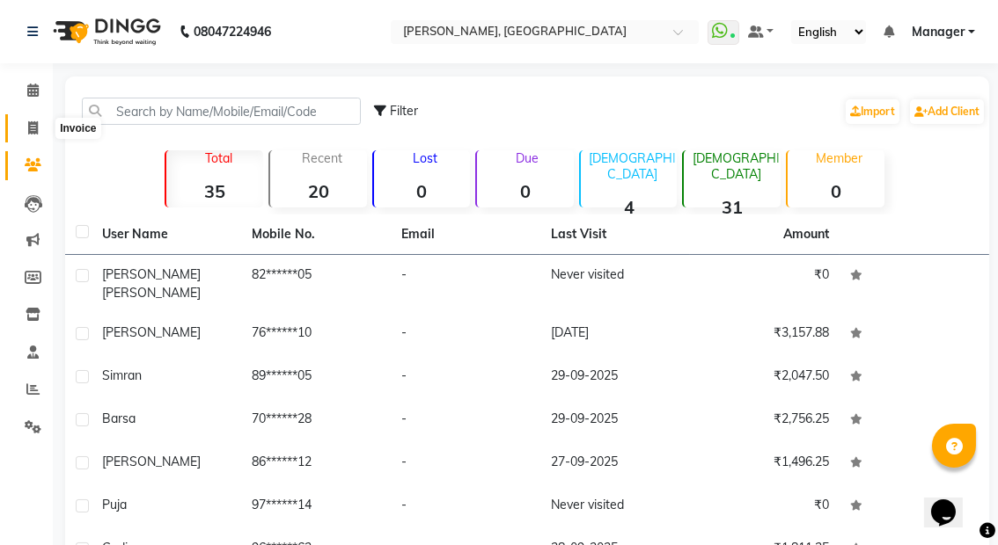
click at [30, 128] on icon at bounding box center [33, 127] width 10 height 13
select select "service"
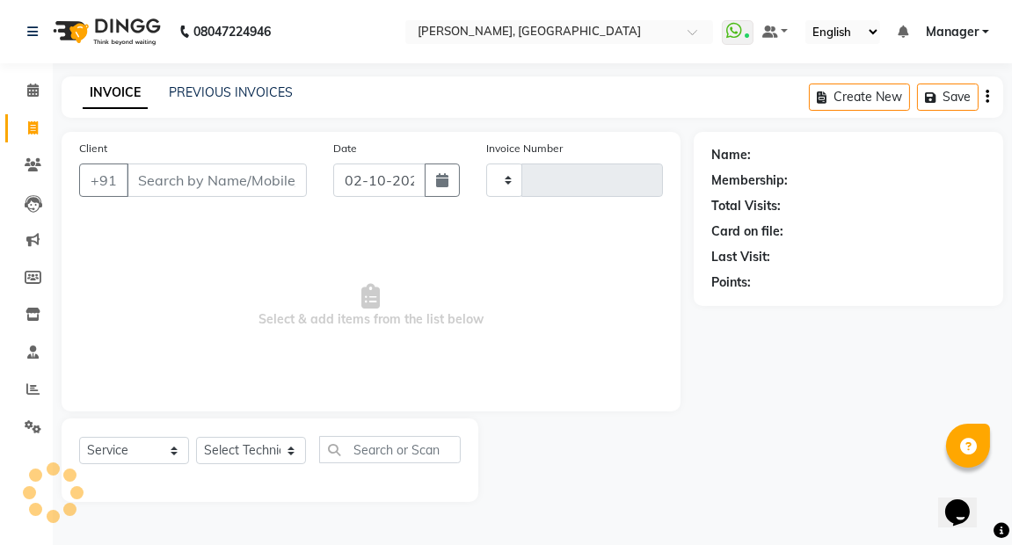
type input "0025"
select select "8974"
click at [35, 88] on icon at bounding box center [32, 90] width 11 height 13
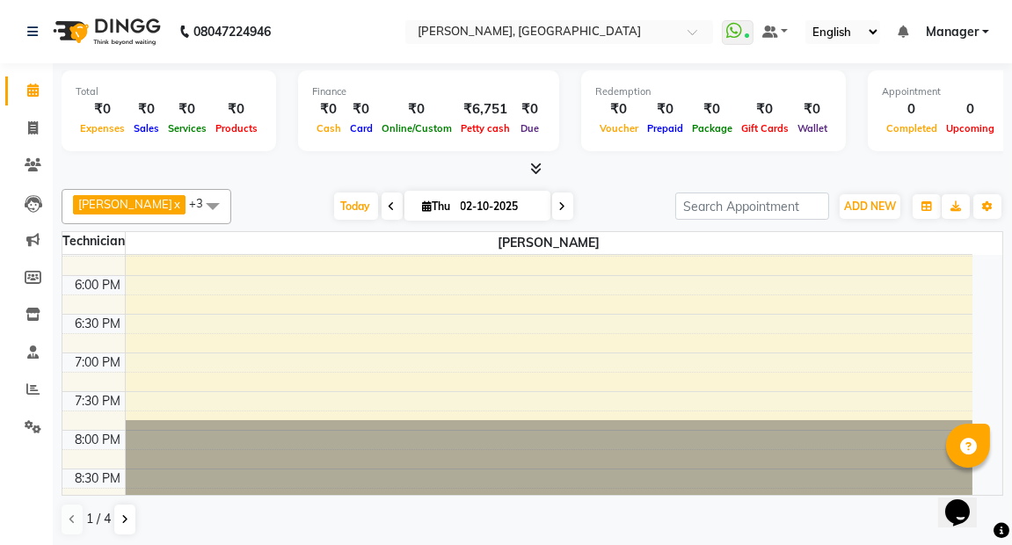
select select "service"
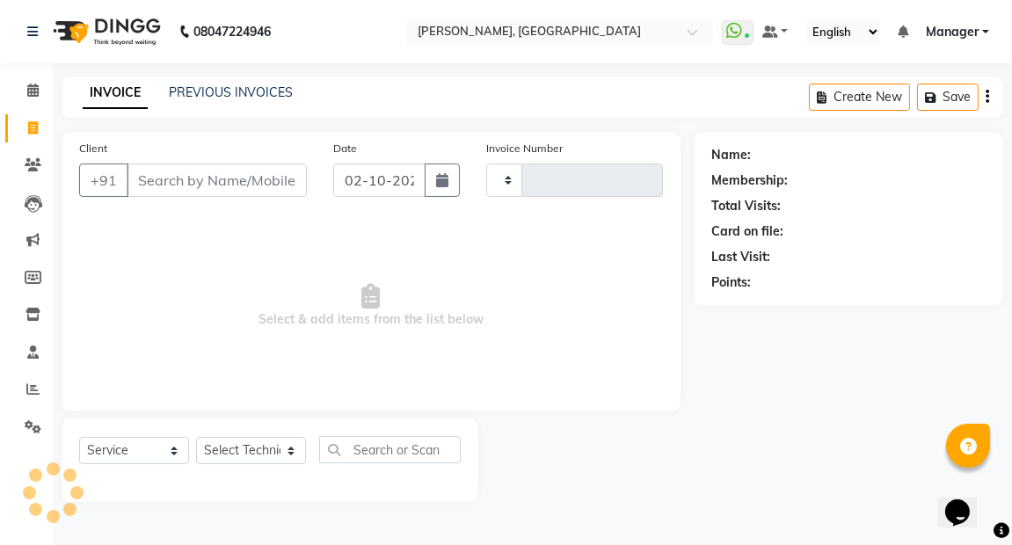
type input "0025"
select select "8974"
click at [31, 96] on icon at bounding box center [32, 90] width 11 height 13
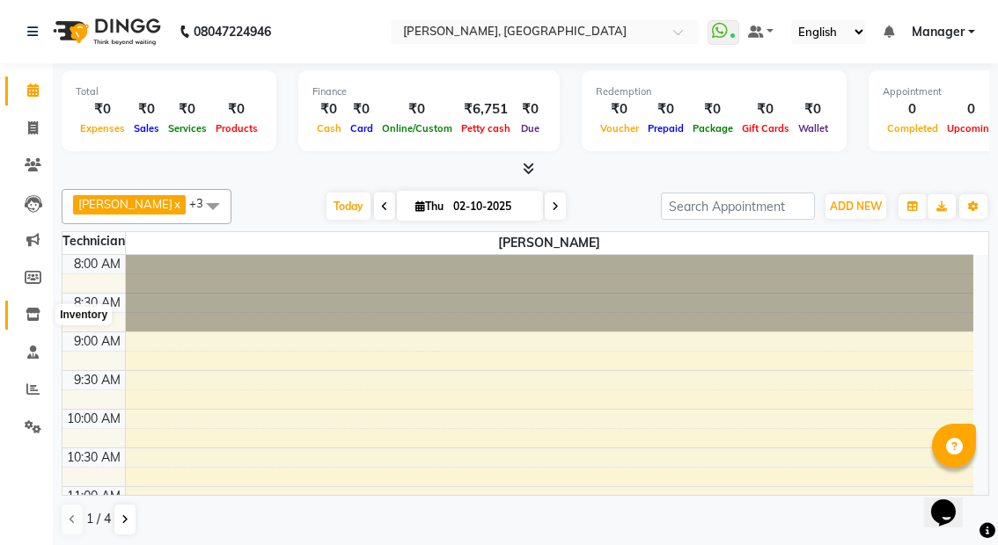
click at [28, 315] on icon at bounding box center [33, 314] width 15 height 13
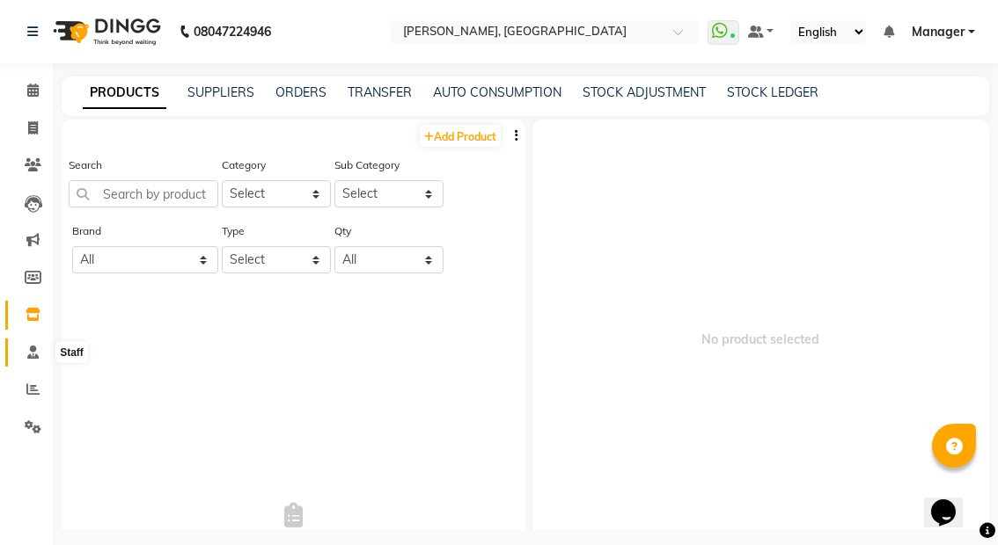
click at [27, 350] on icon at bounding box center [32, 352] width 11 height 13
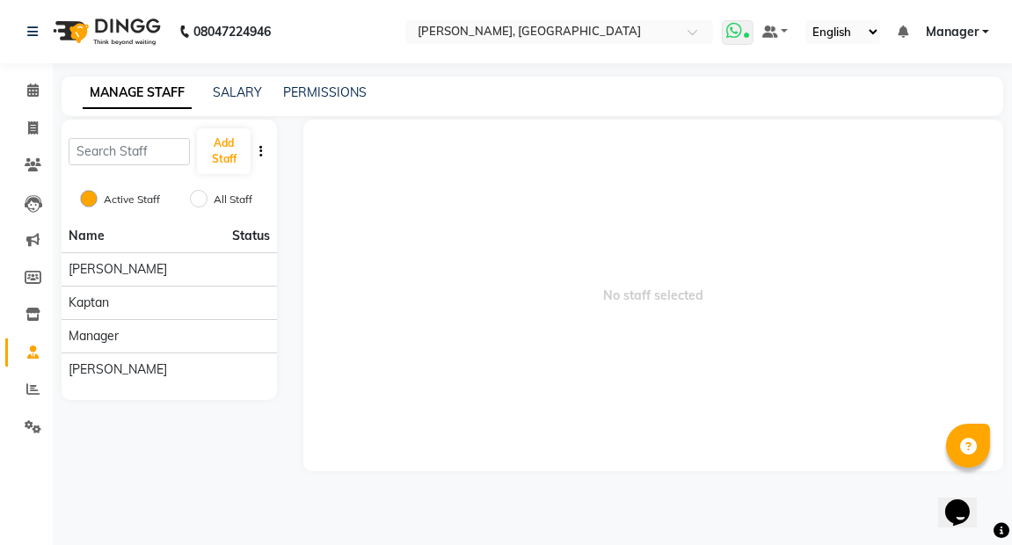
click at [746, 33] on icon at bounding box center [746, 37] width 5 height 9
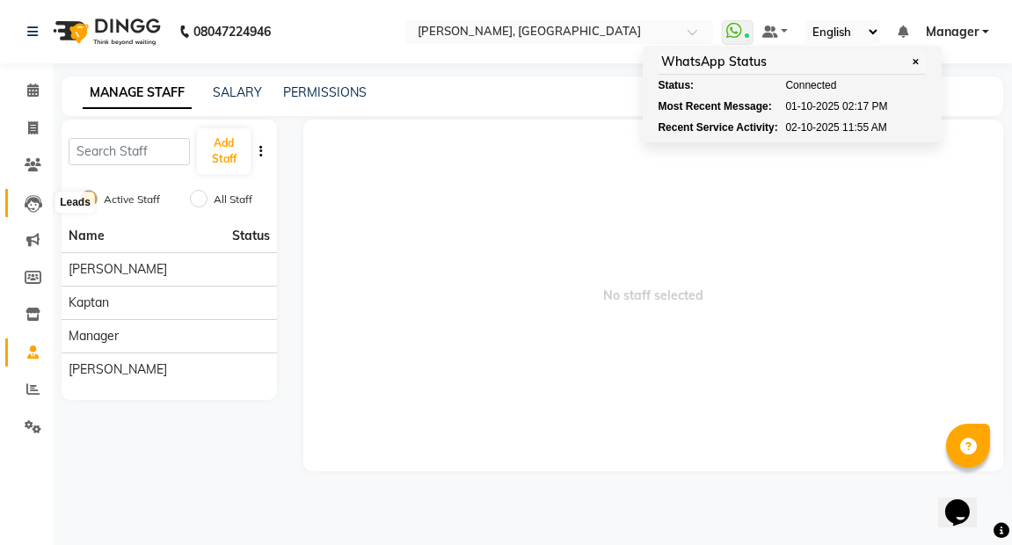
click at [25, 195] on icon at bounding box center [34, 204] width 18 height 18
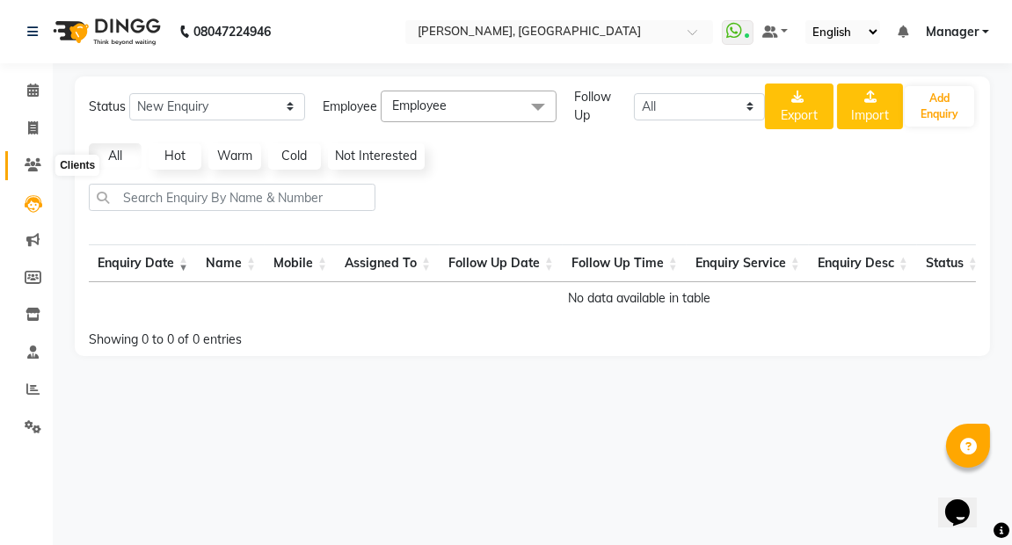
click at [31, 156] on span at bounding box center [33, 166] width 31 height 20
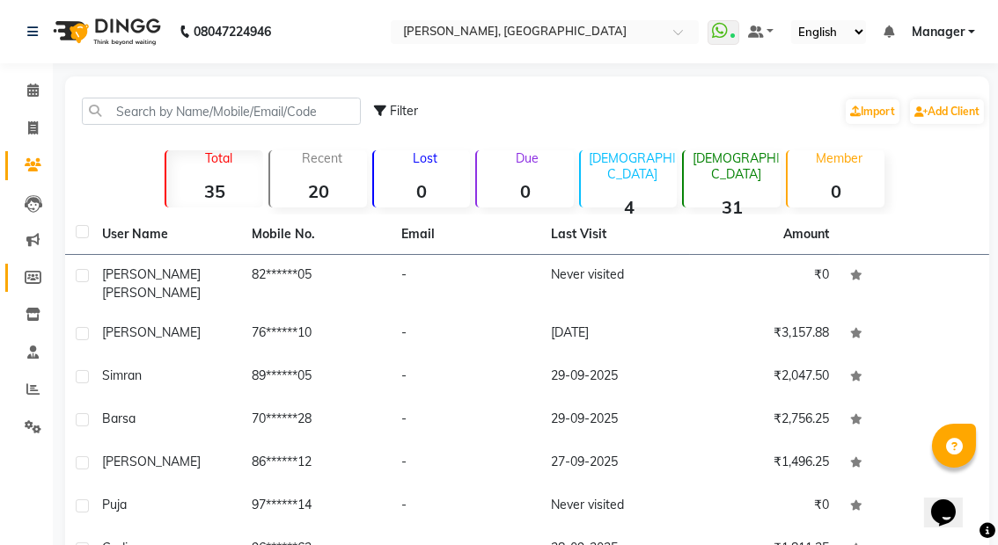
click at [23, 267] on link "Members" at bounding box center [26, 278] width 42 height 29
select select
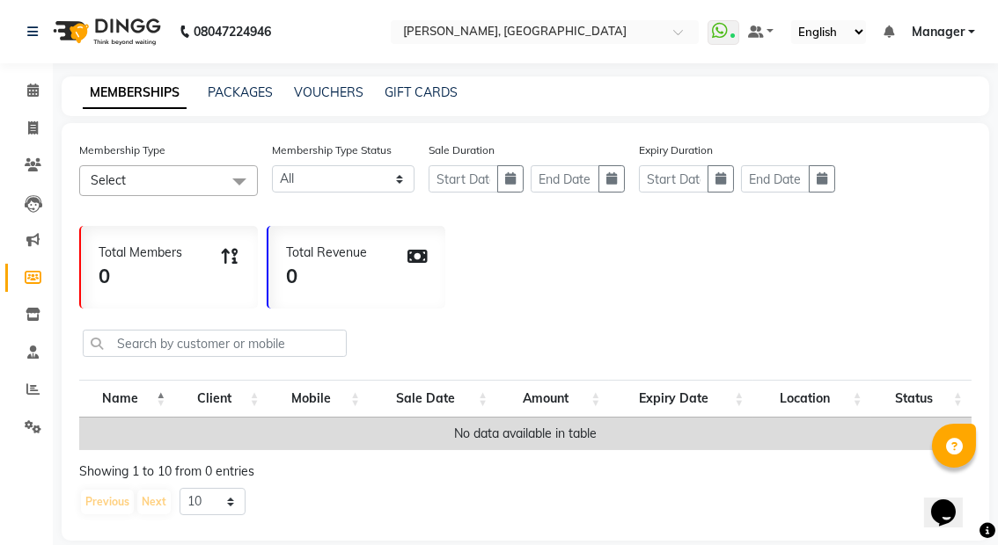
scroll to position [36, 0]
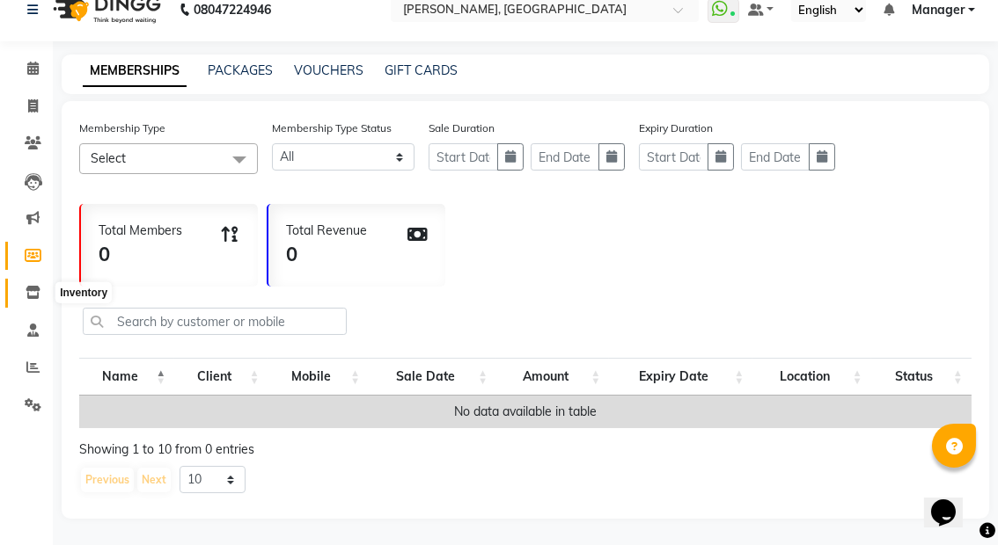
click at [35, 285] on span at bounding box center [33, 293] width 31 height 20
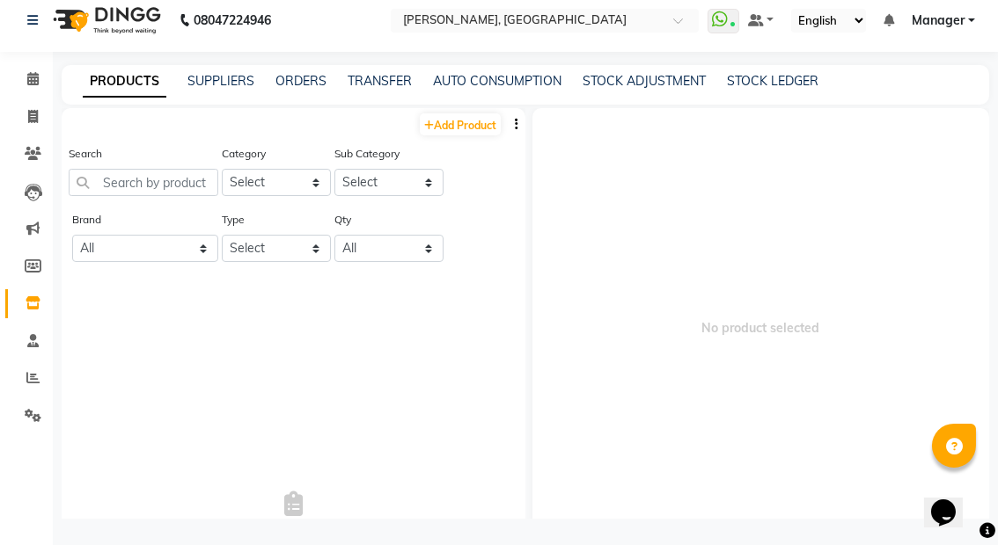
scroll to position [11, 0]
click at [31, 393] on li "Reports" at bounding box center [26, 380] width 53 height 38
click at [31, 384] on icon at bounding box center [32, 378] width 13 height 13
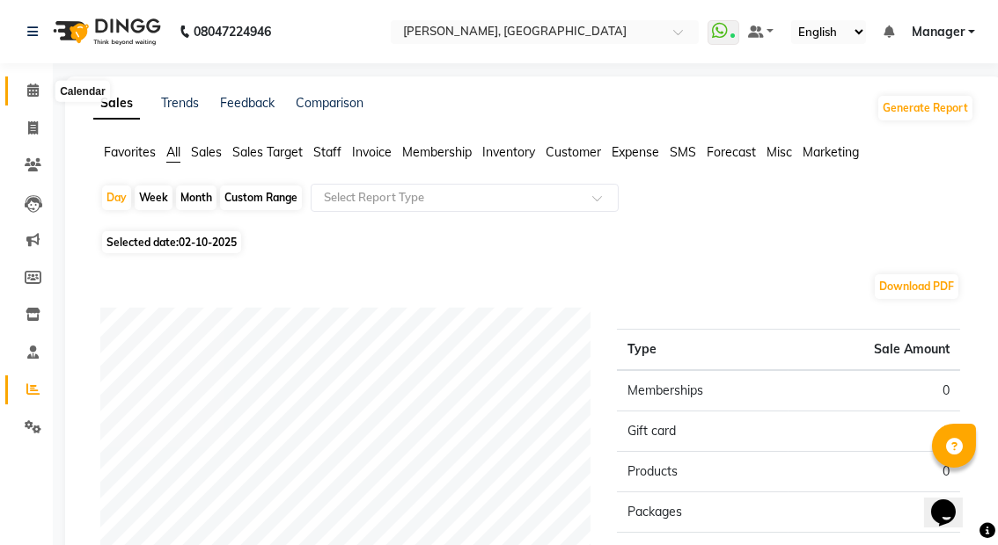
click at [24, 99] on span at bounding box center [33, 91] width 31 height 20
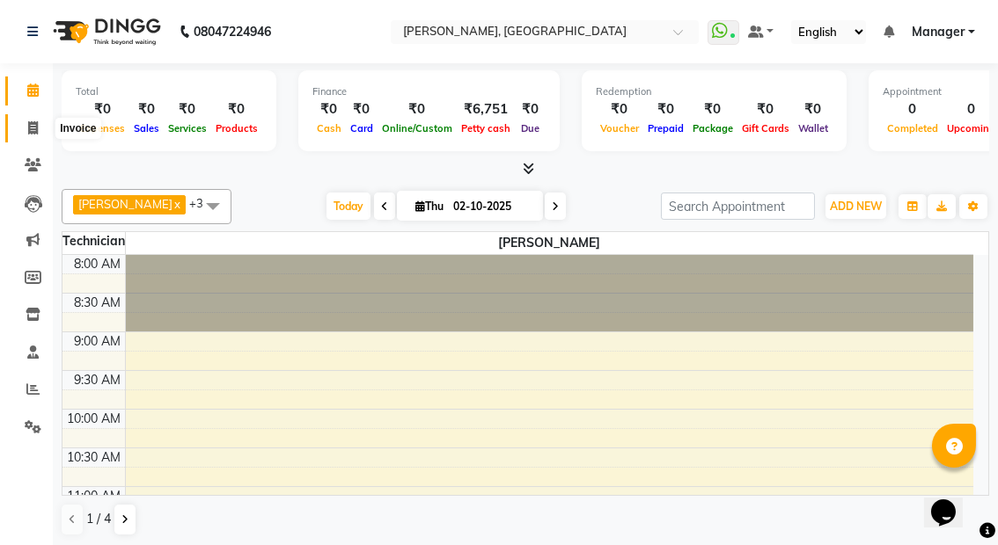
click at [35, 129] on icon at bounding box center [33, 127] width 10 height 13
select select "service"
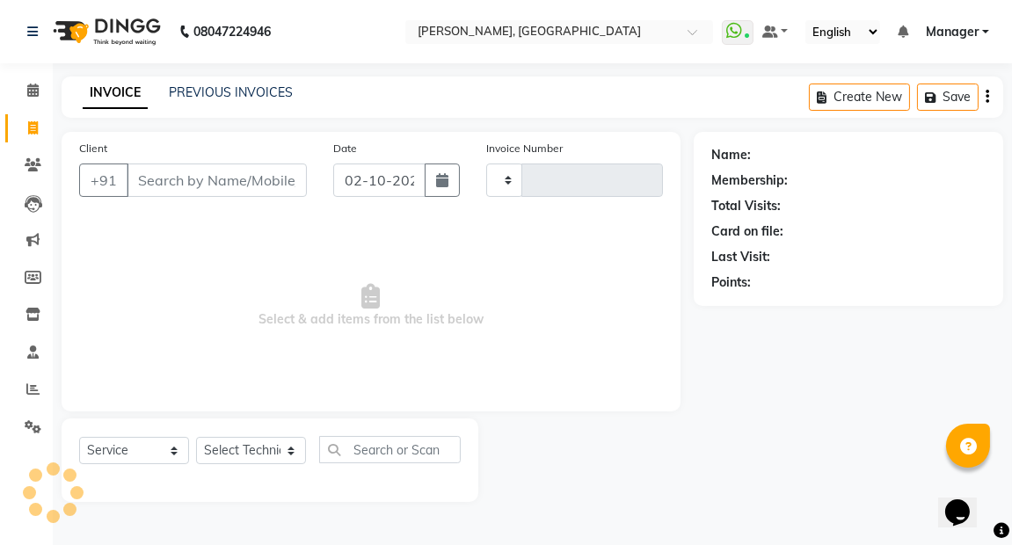
type input "0025"
select select "8974"
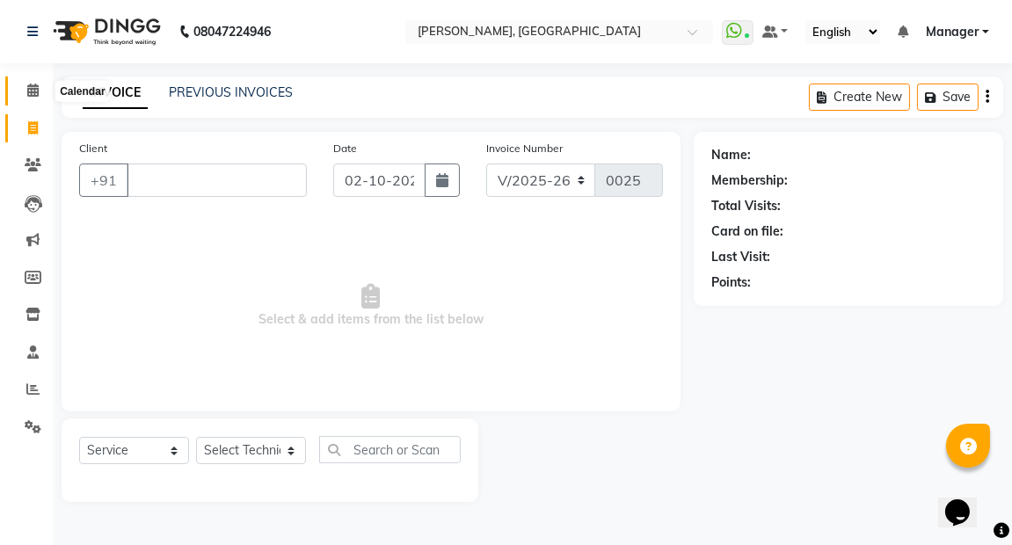
click at [24, 84] on span at bounding box center [33, 91] width 31 height 20
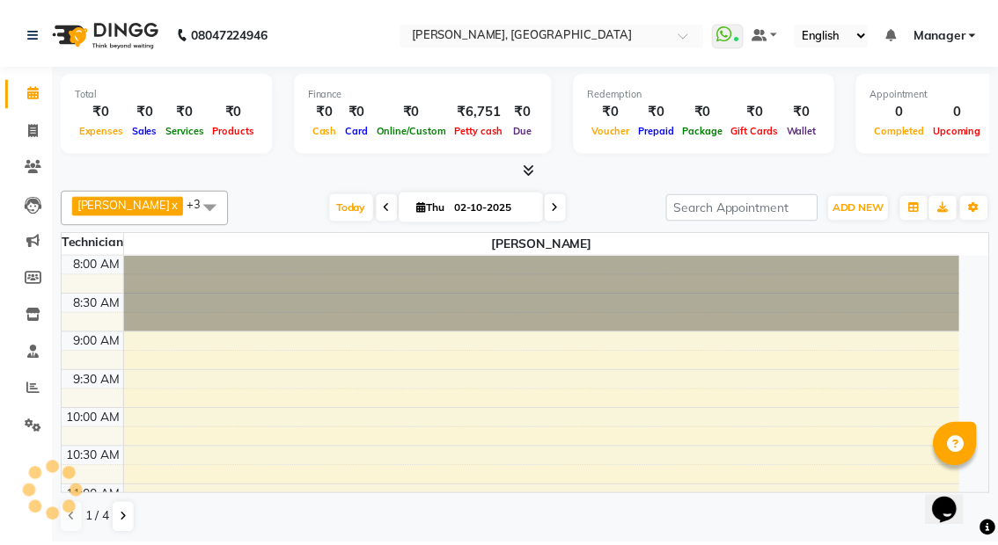
scroll to position [306, 0]
